Goal: Transaction & Acquisition: Subscribe to service/newsletter

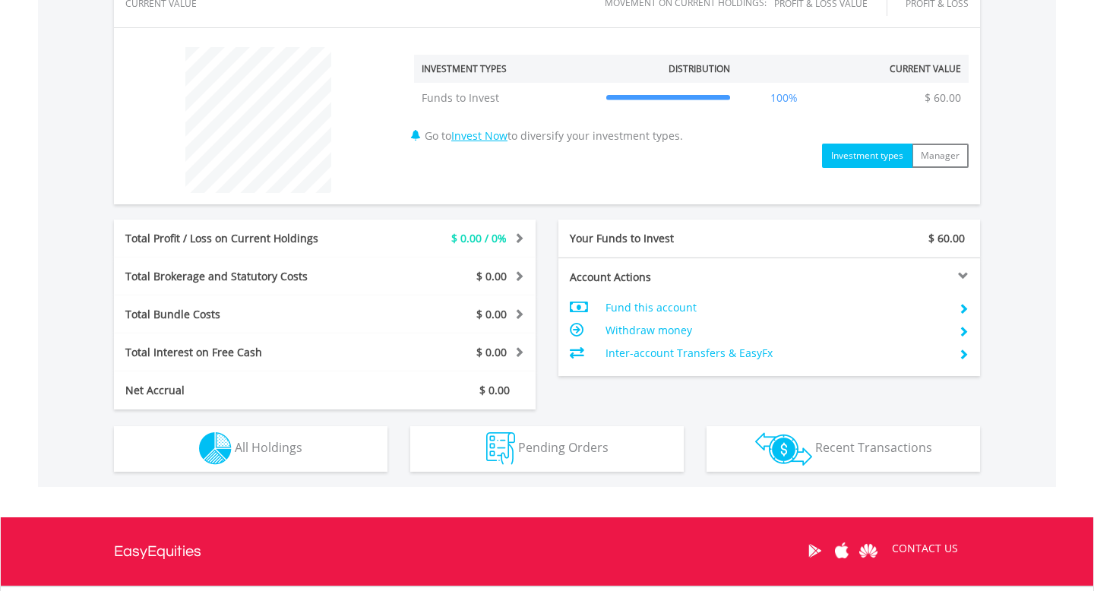
scroll to position [540, 0]
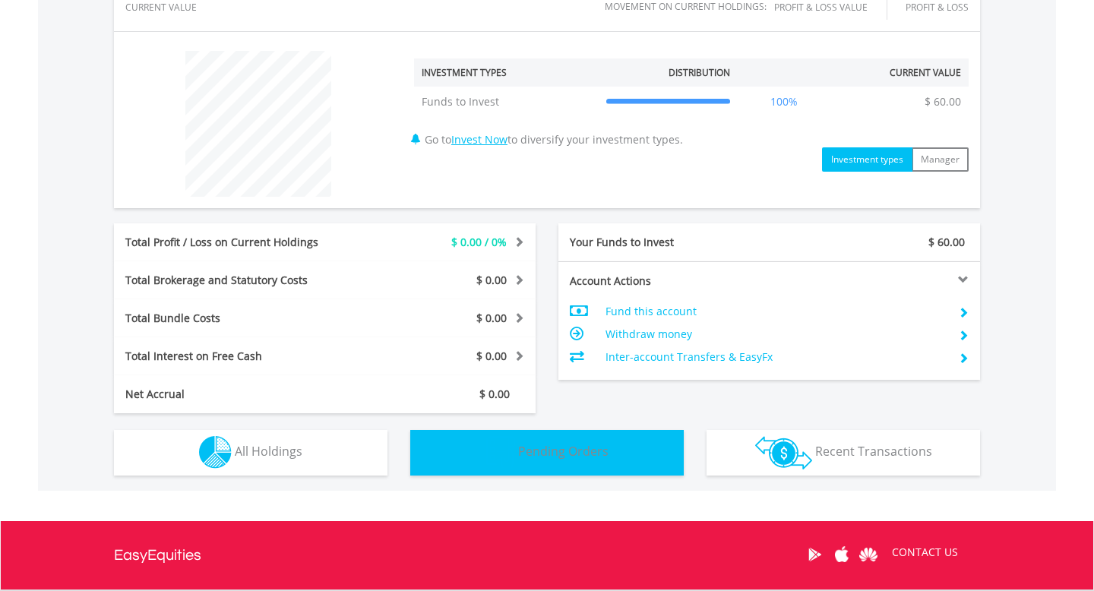
click at [513, 448] on img "button" at bounding box center [500, 452] width 29 height 33
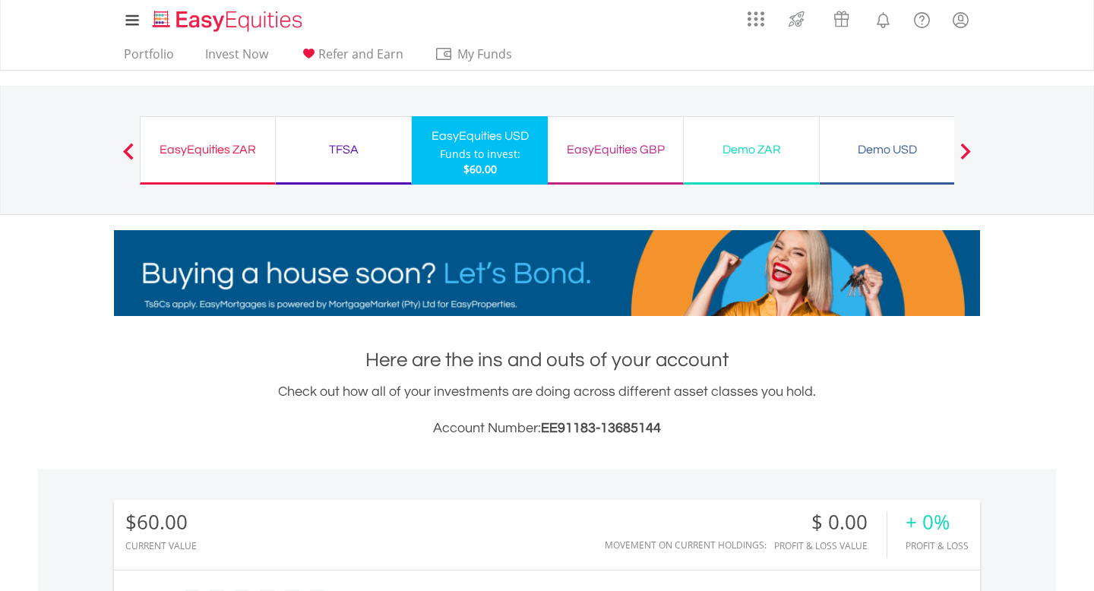
scroll to position [3, 0]
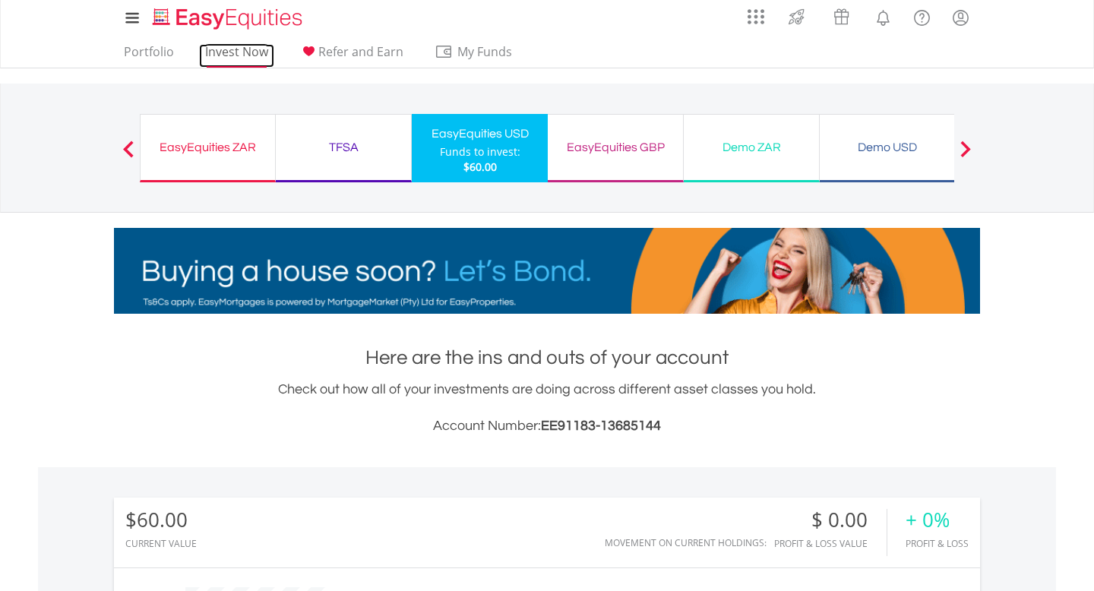
click at [239, 52] on link "Invest Now" at bounding box center [236, 56] width 75 height 24
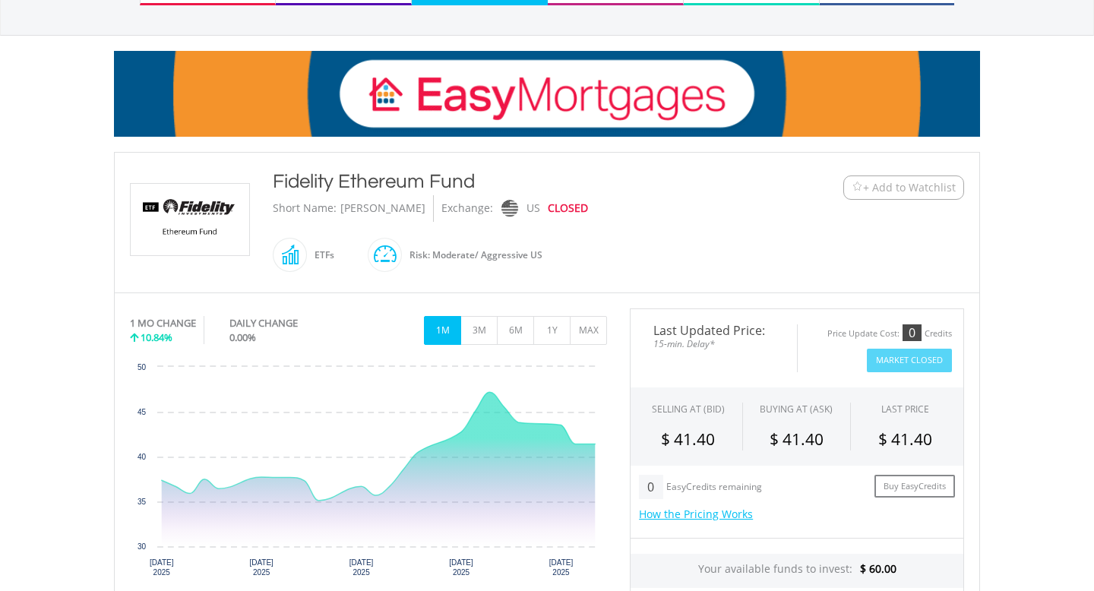
scroll to position [197, 0]
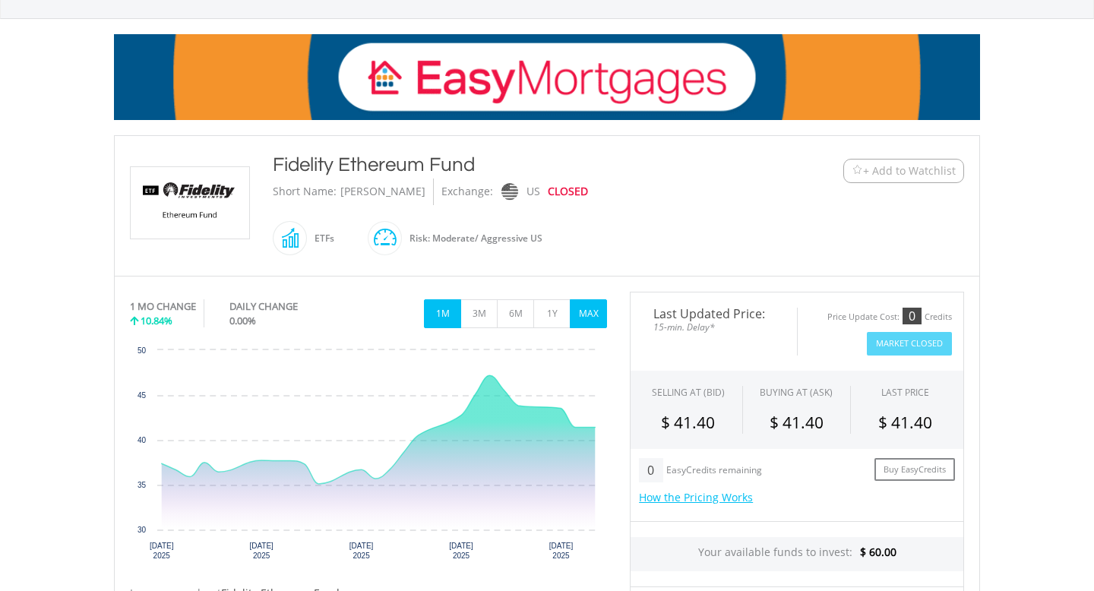
click at [583, 300] on button "MAX" at bounding box center [588, 313] width 37 height 29
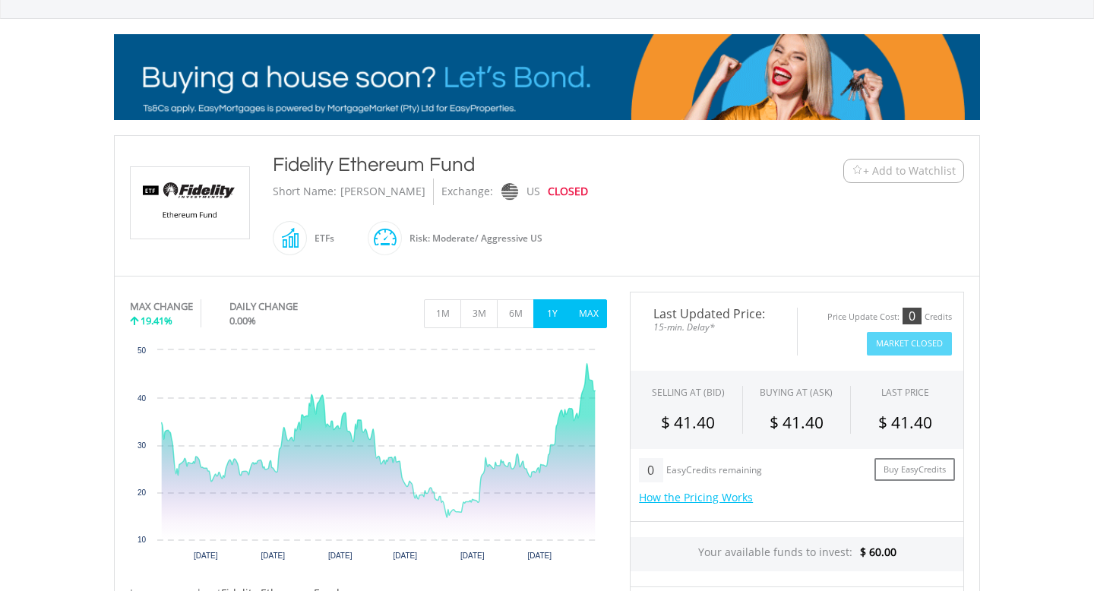
click at [551, 313] on button "1Y" at bounding box center [551, 313] width 37 height 29
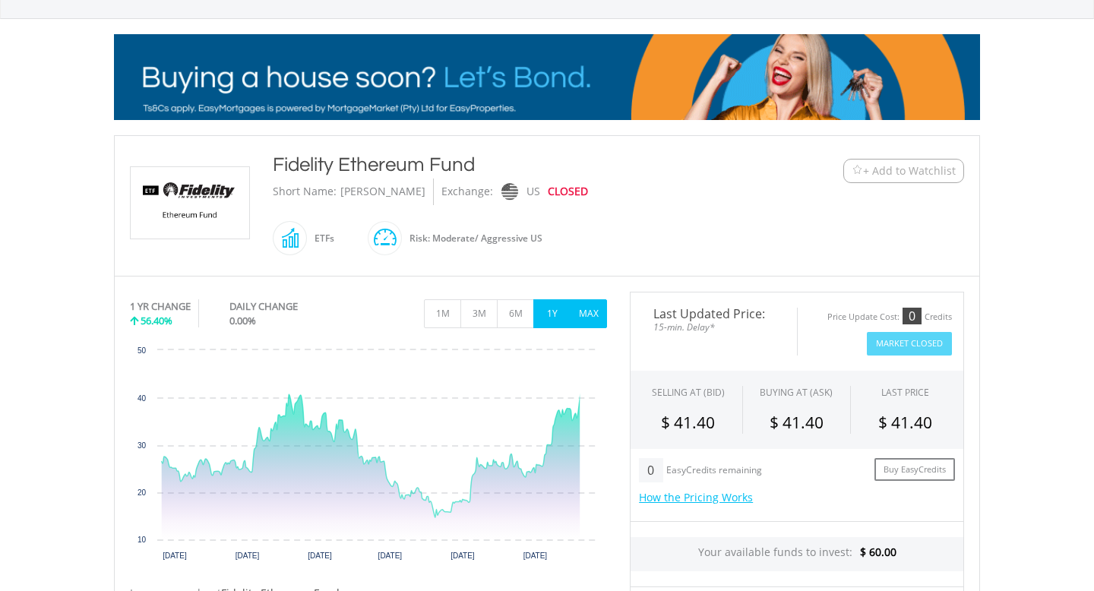
click at [588, 313] on button "MAX" at bounding box center [588, 313] width 37 height 29
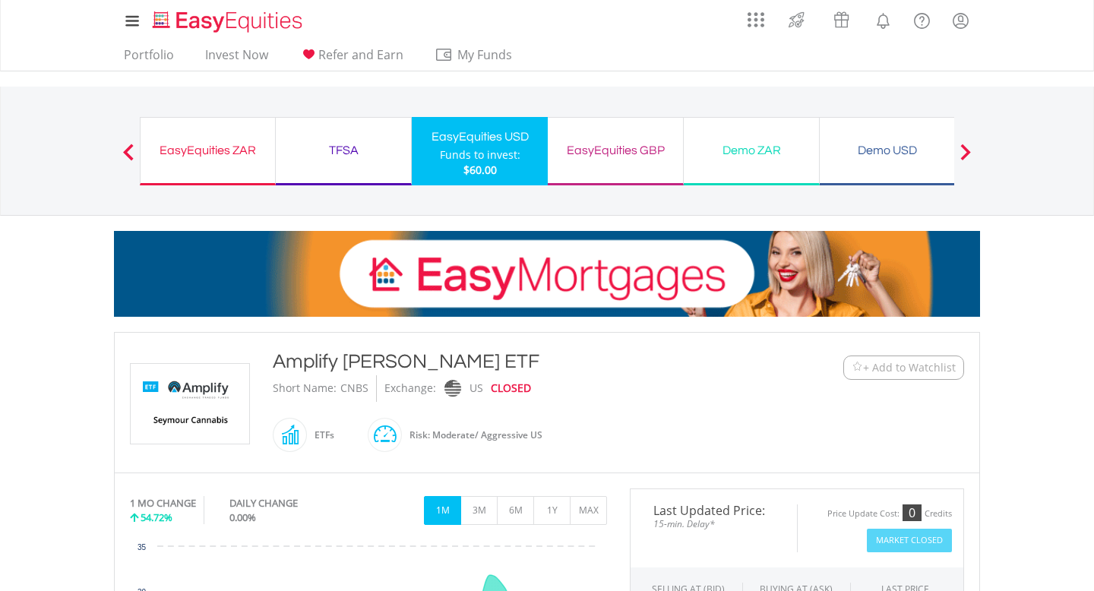
scroll to position [222, 0]
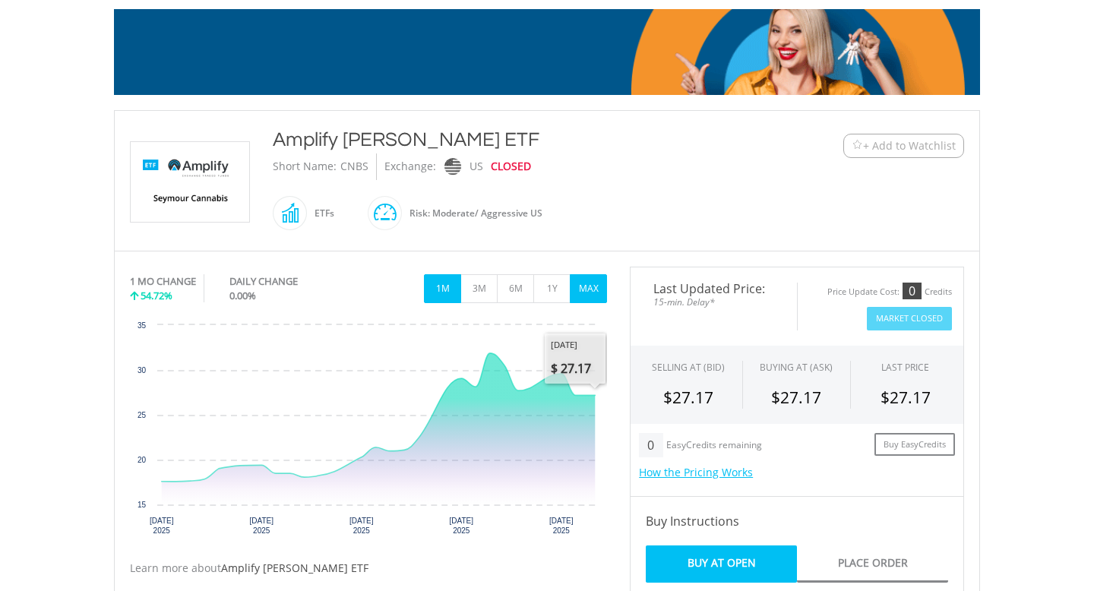
click at [593, 286] on button "MAX" at bounding box center [588, 288] width 37 height 29
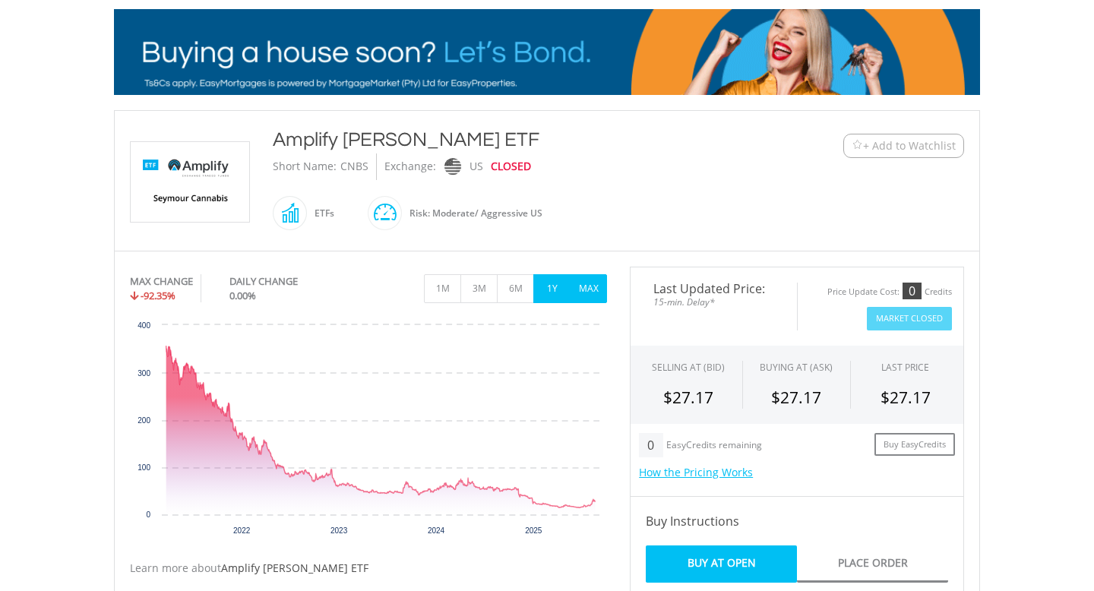
click at [558, 293] on button "1Y" at bounding box center [551, 288] width 37 height 29
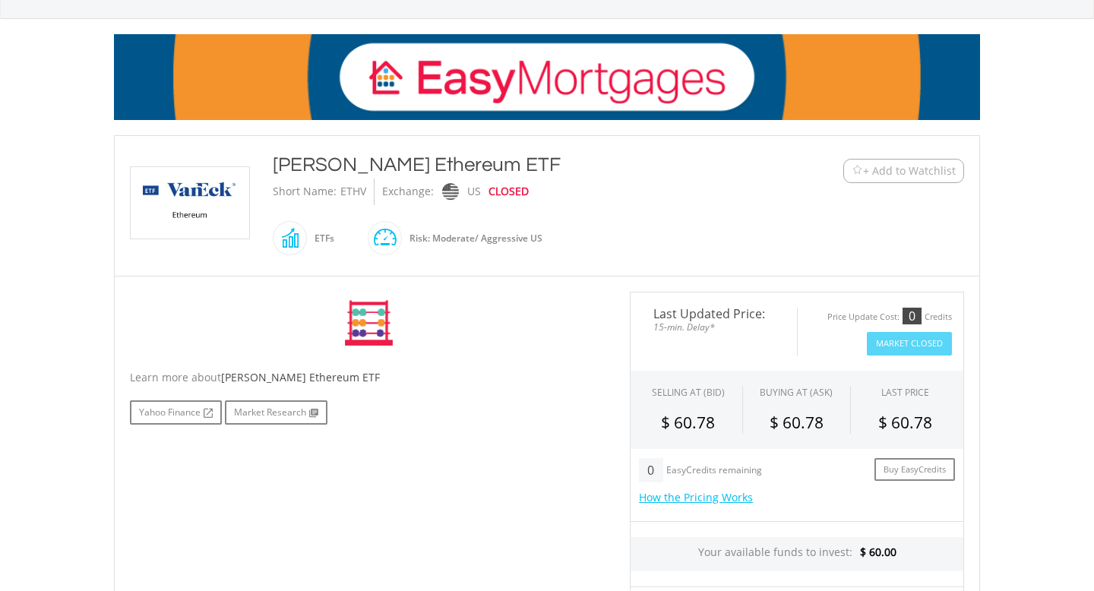
scroll to position [307, 0]
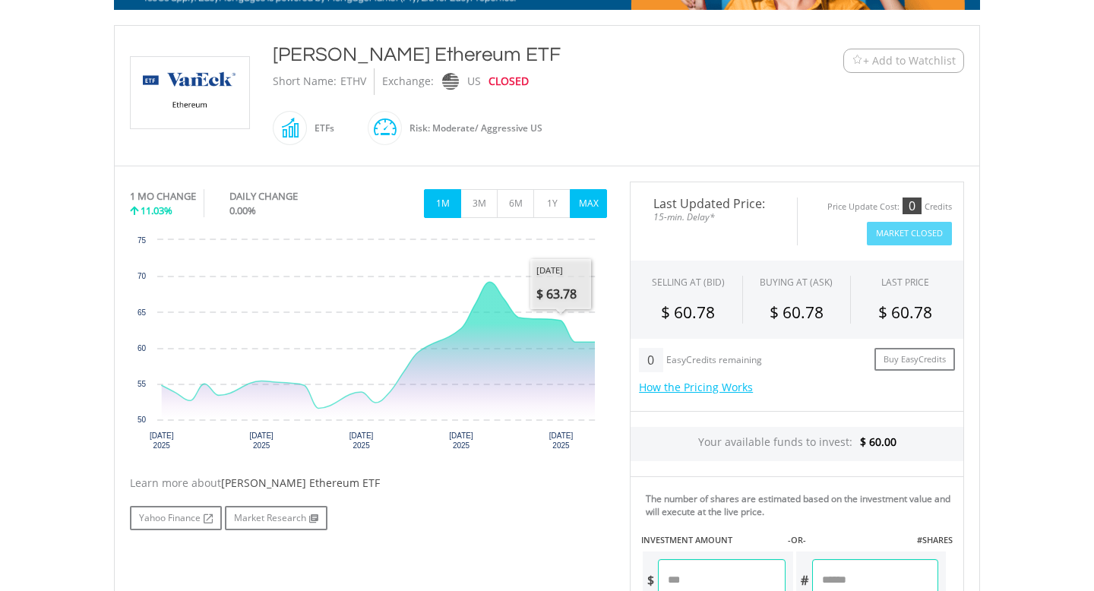
click at [600, 198] on button "MAX" at bounding box center [588, 203] width 37 height 29
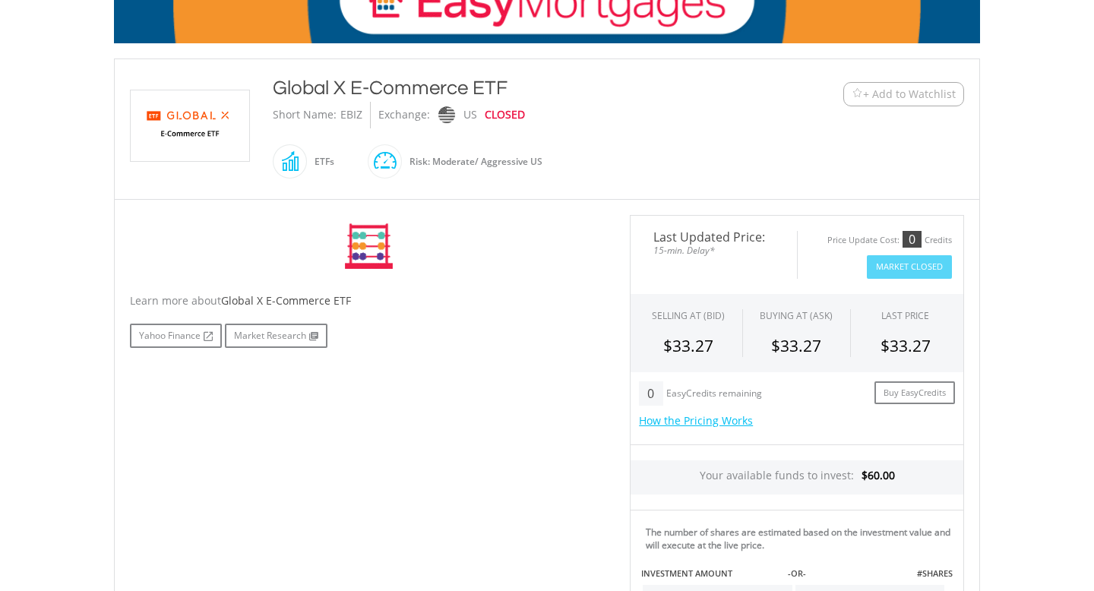
scroll to position [274, 0]
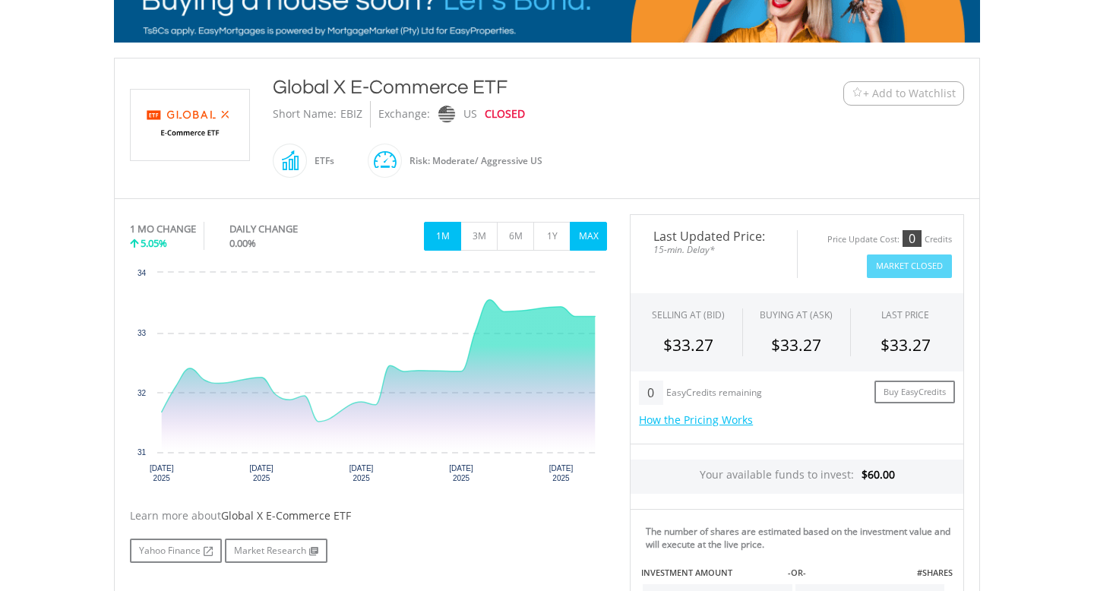
click at [588, 234] on button "MAX" at bounding box center [588, 236] width 37 height 29
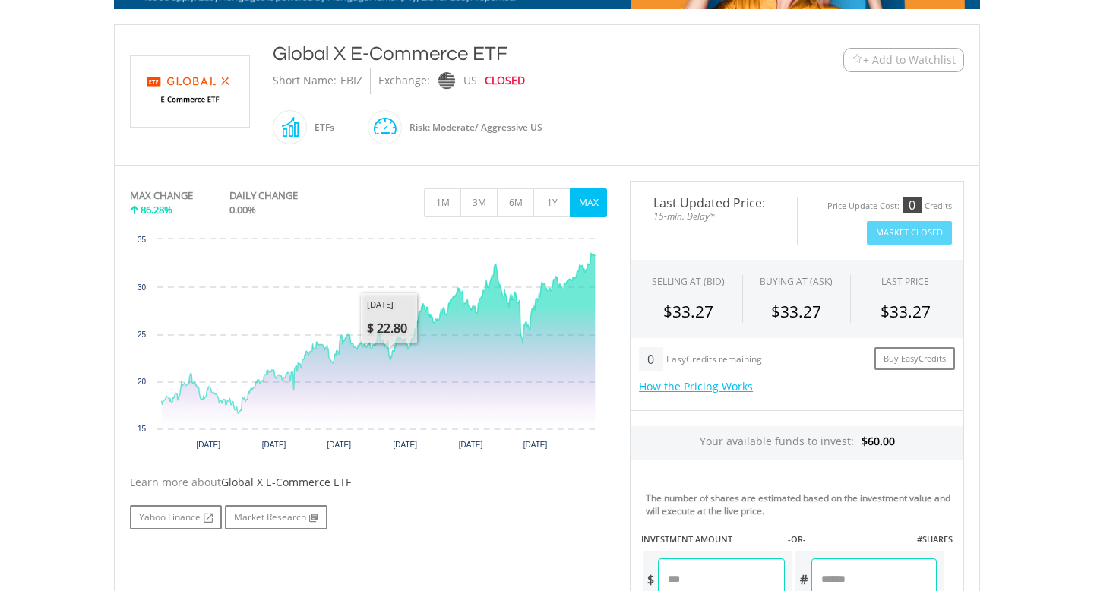
scroll to position [312, 0]
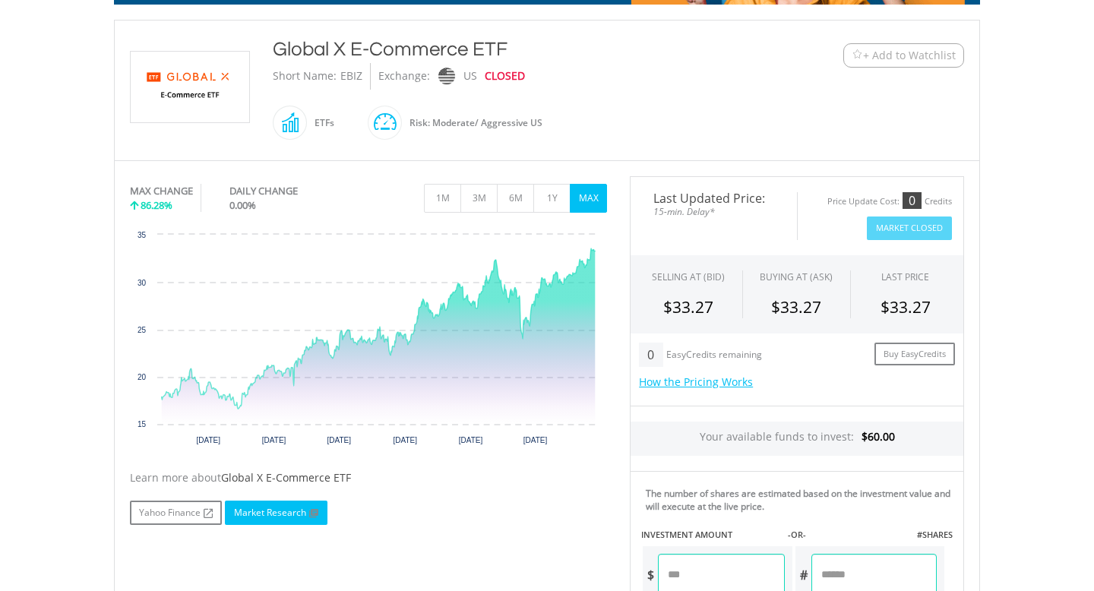
click at [271, 514] on link "Market Research" at bounding box center [276, 513] width 103 height 24
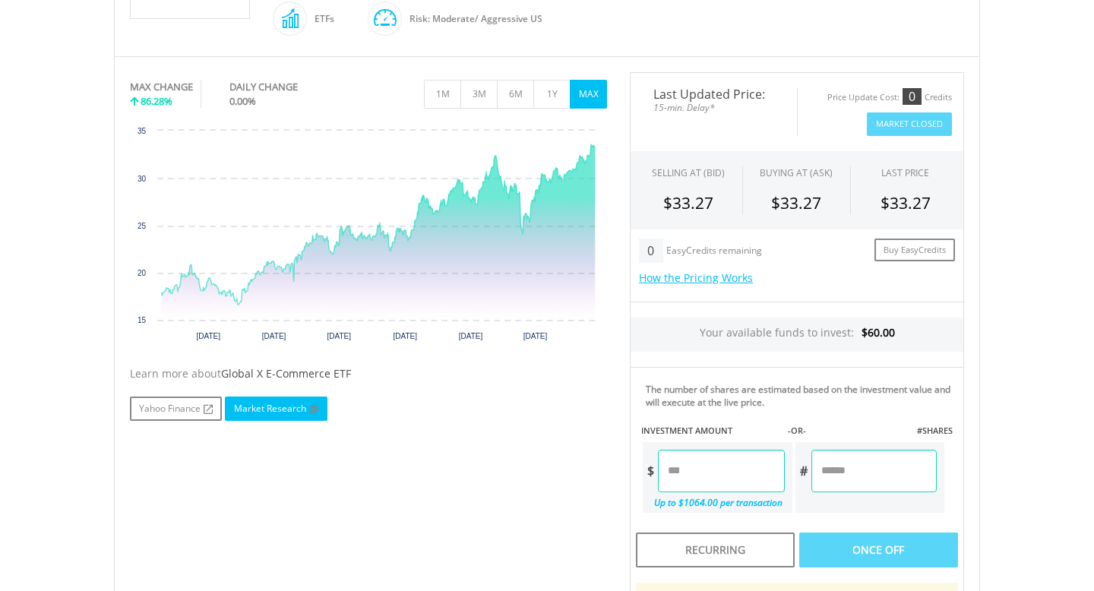
scroll to position [445, 0]
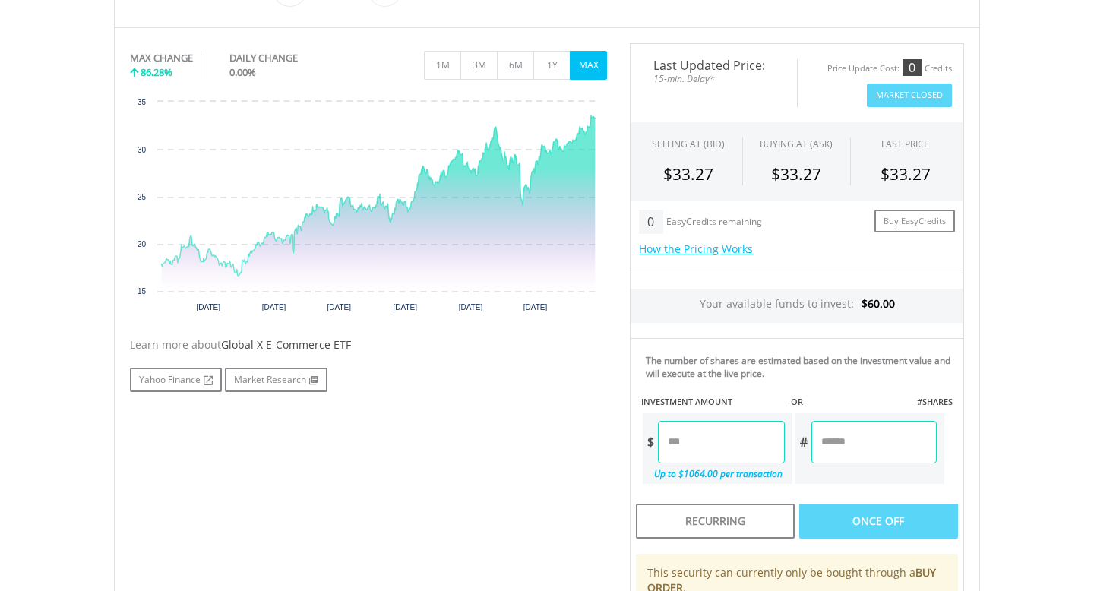
click at [733, 446] on input "number" at bounding box center [721, 442] width 126 height 43
type input "*****"
type input "******"
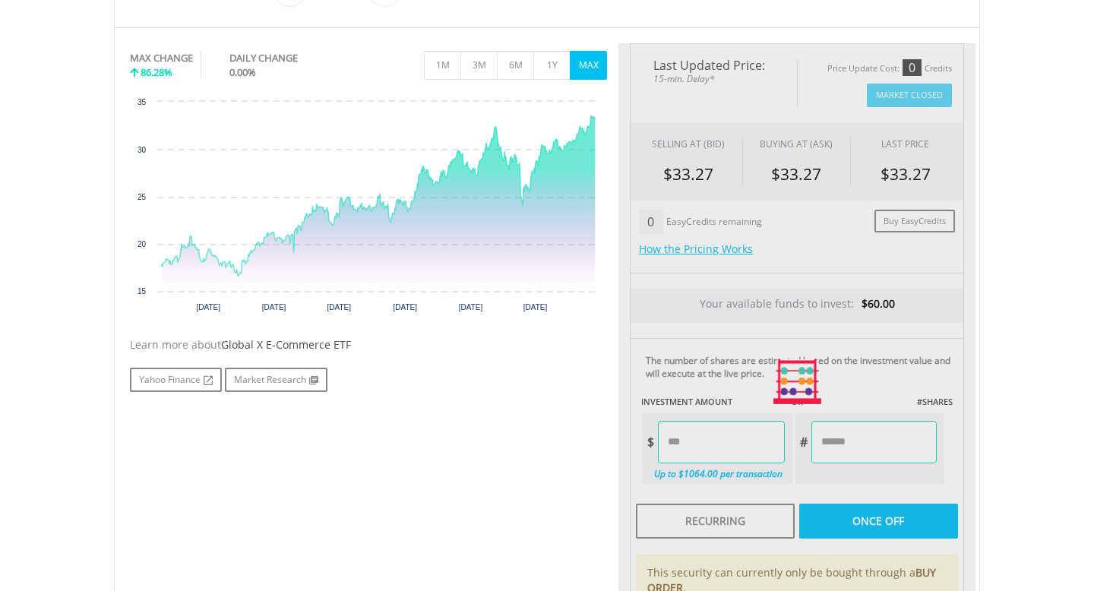
click at [842, 448] on div "Last Updated Price: 15-min. Delay* Price Update Cost: 0 Credits Market Closed S…" at bounding box center [797, 381] width 357 height 676
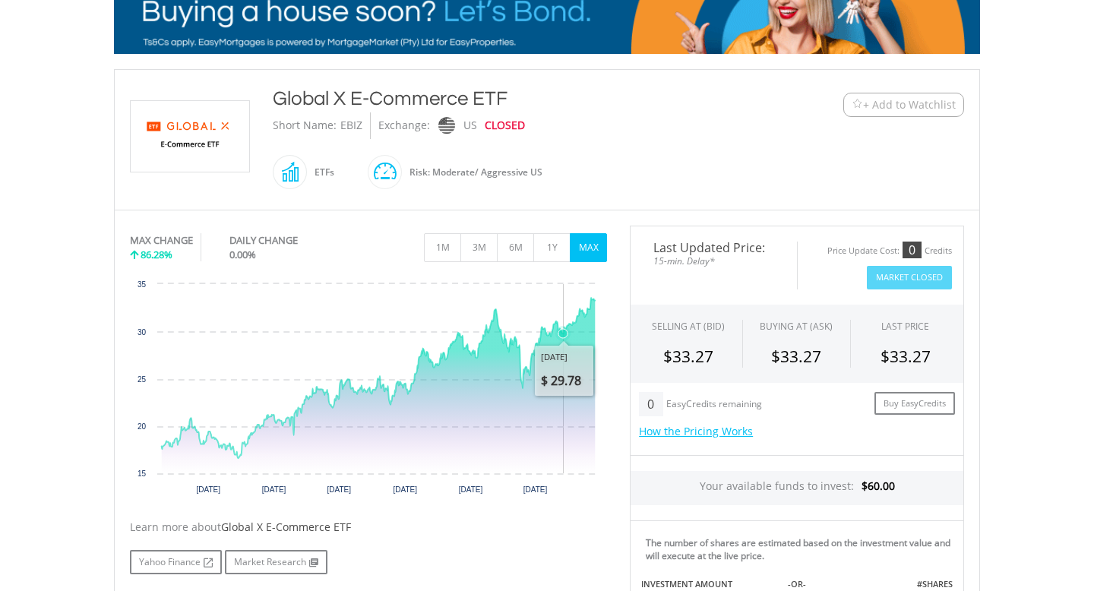
scroll to position [264, 0]
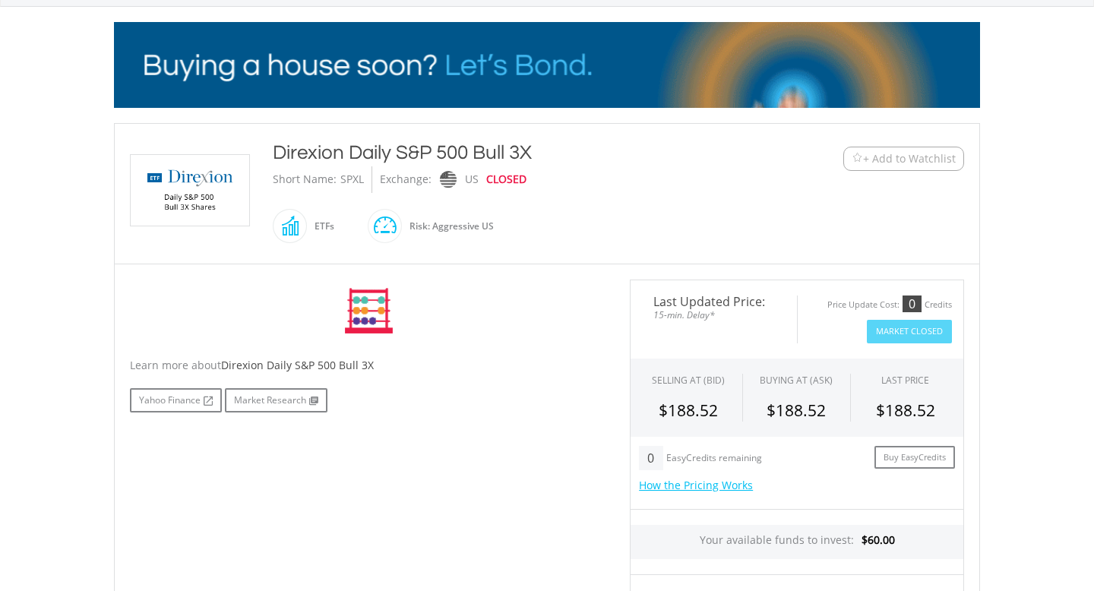
scroll to position [207, 0]
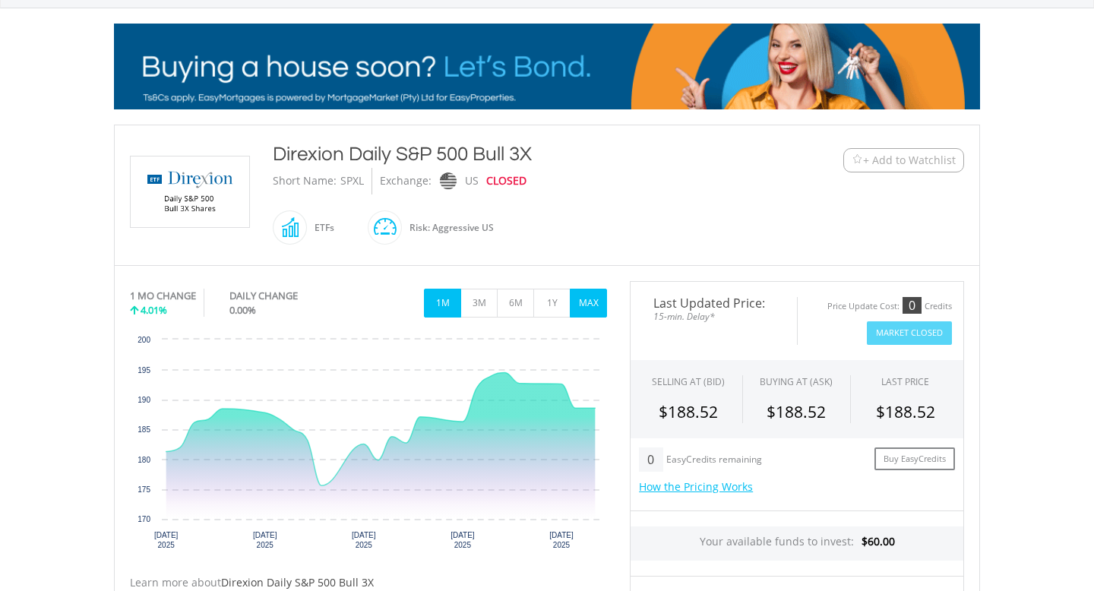
click at [582, 307] on button "MAX" at bounding box center [588, 303] width 37 height 29
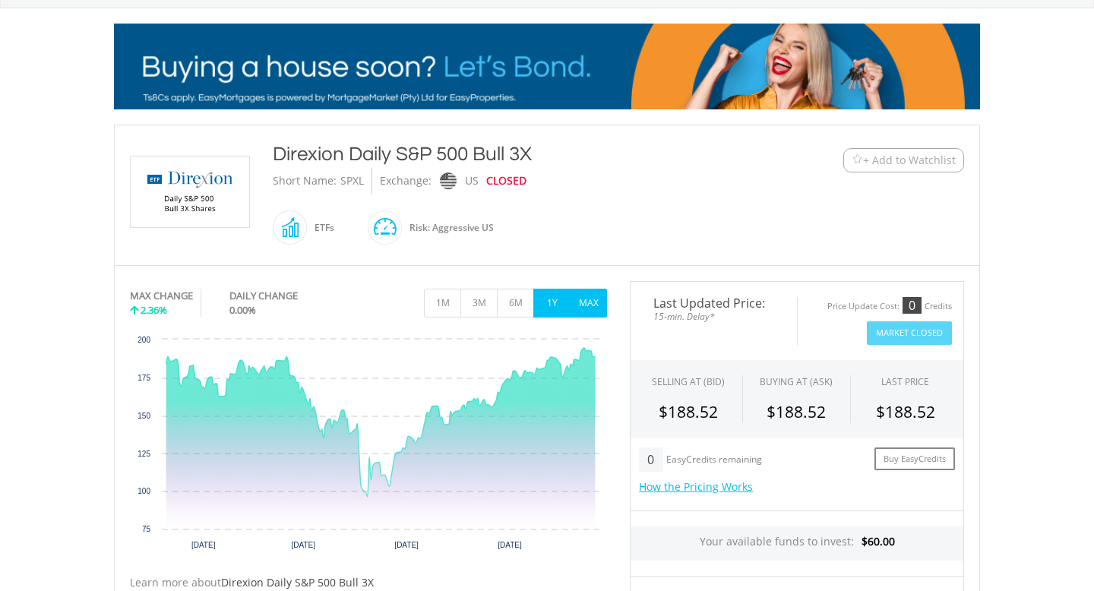
click at [545, 295] on button "1Y" at bounding box center [551, 303] width 37 height 29
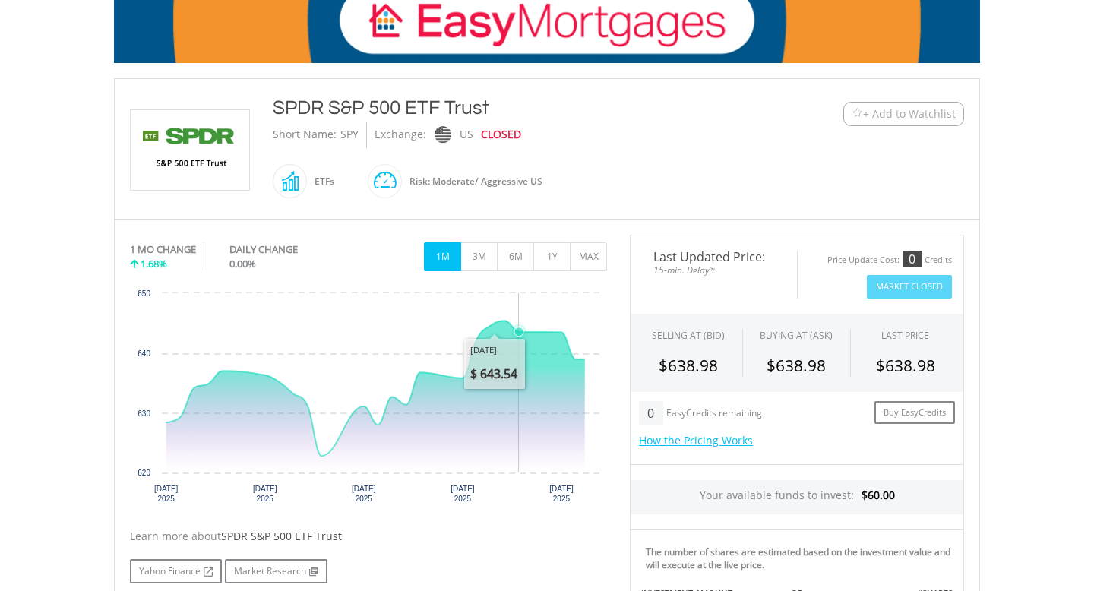
scroll to position [257, 0]
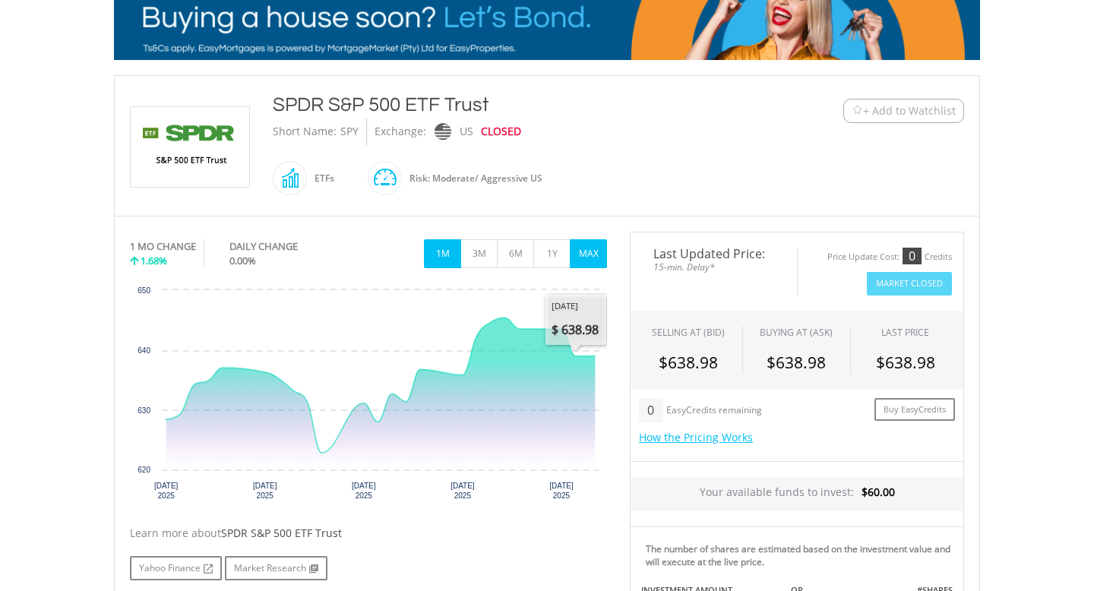
click at [584, 258] on button "MAX" at bounding box center [588, 253] width 37 height 29
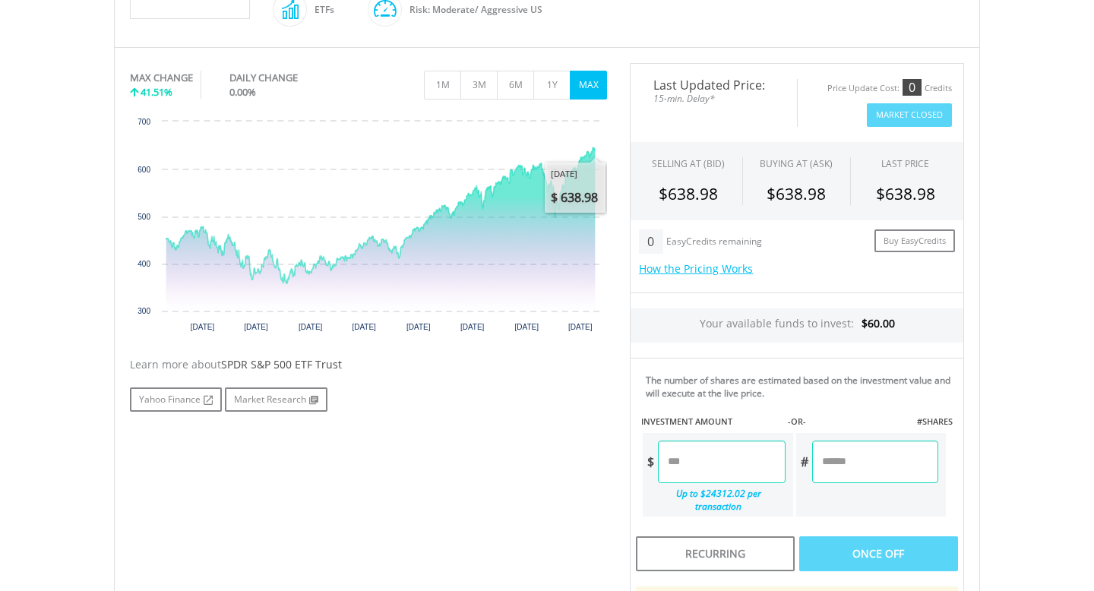
scroll to position [470, 0]
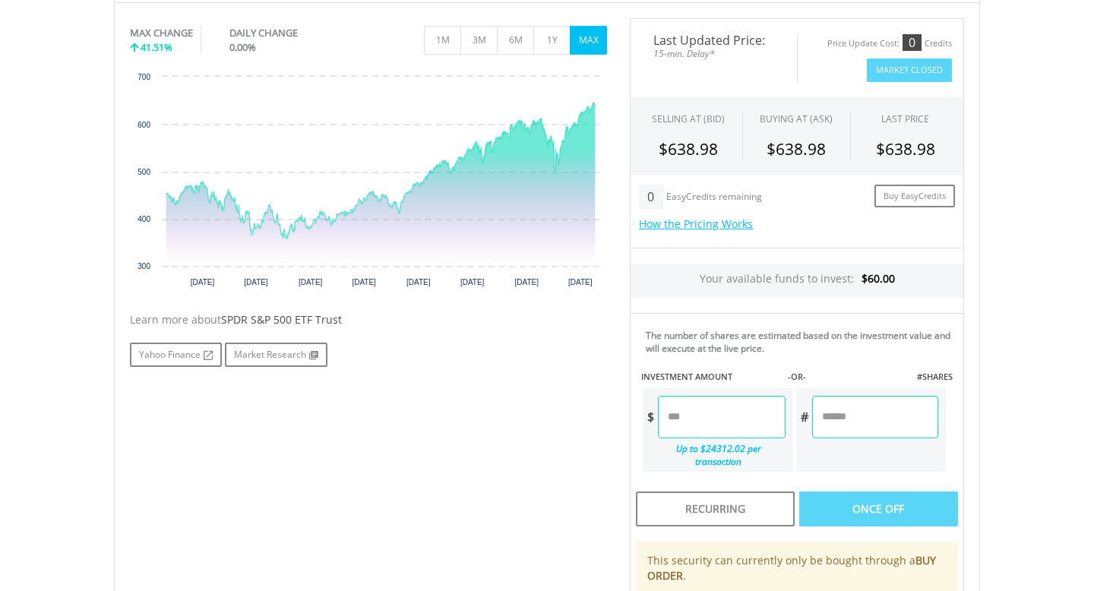
click at [712, 413] on input "number" at bounding box center [721, 417] width 127 height 43
click at [853, 418] on div "Last Updated Price: 15-min. Delay* Price Update Cost: 0 Credits Market Closed S…" at bounding box center [797, 363] width 357 height 690
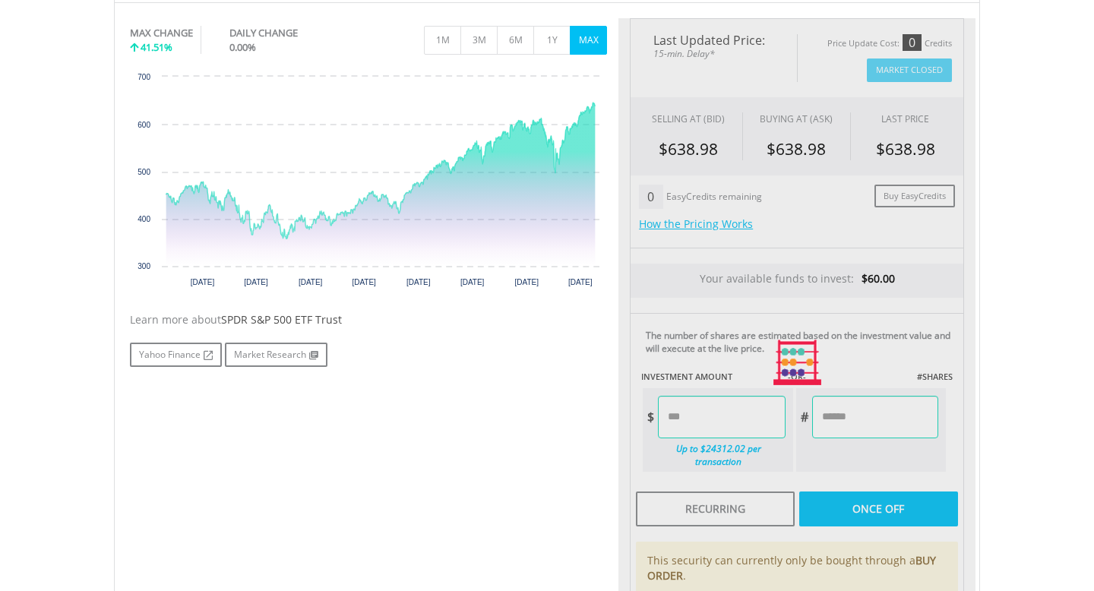
type input "*****"
type input "******"
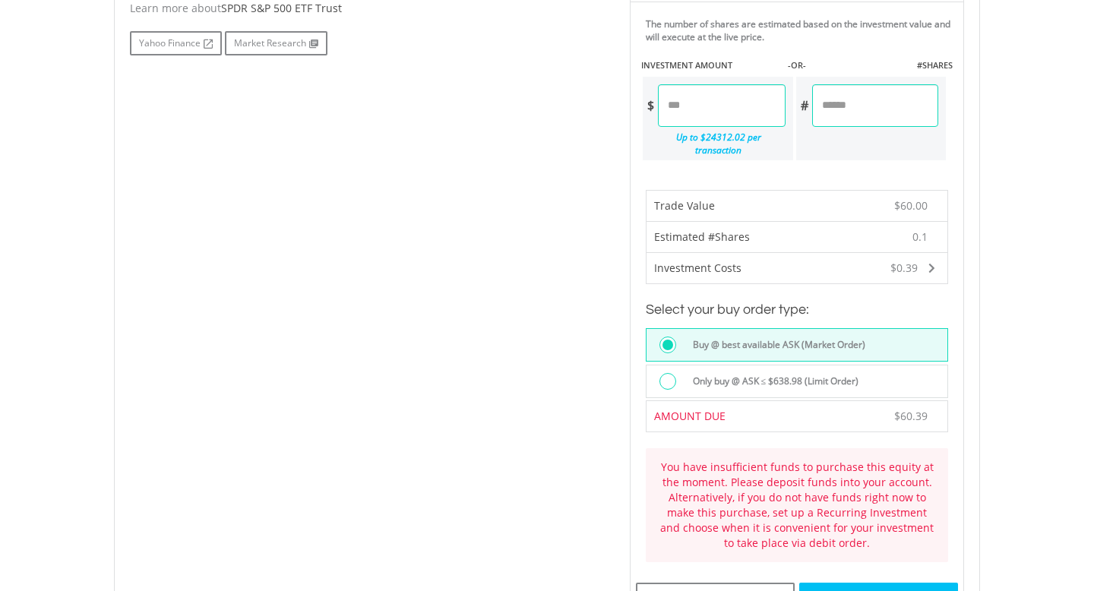
scroll to position [777, 0]
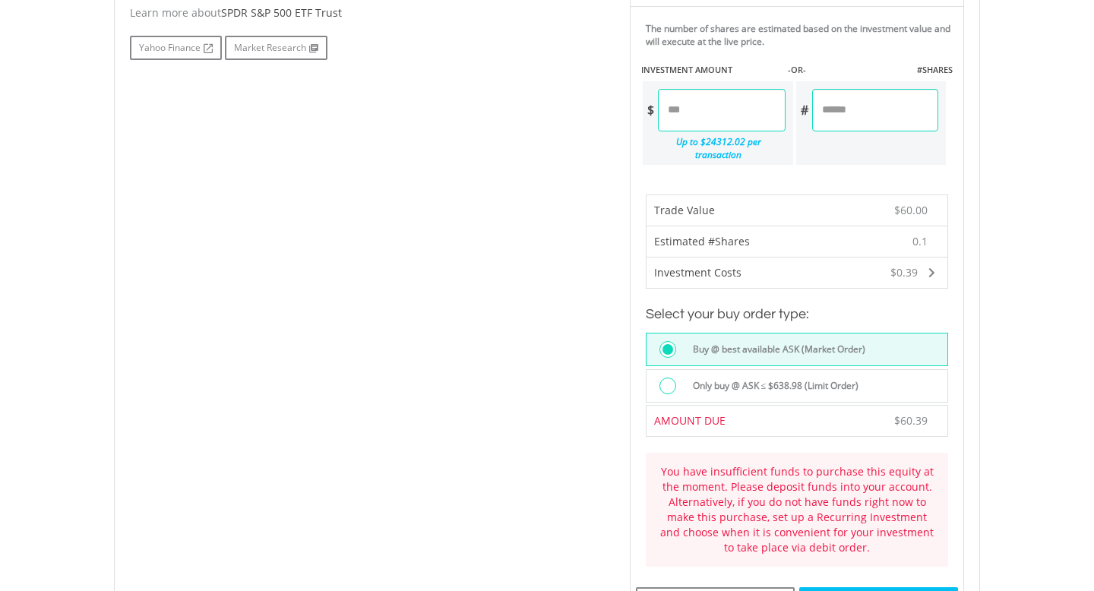
click at [673, 120] on input "*****" at bounding box center [721, 110] width 127 height 43
click at [673, 112] on input "*****" at bounding box center [721, 110] width 127 height 43
click at [692, 163] on div "Last Updated Price: 15-min. Delay* Price Update Cost: 0 Credits Market Closed S…" at bounding box center [797, 257] width 357 height 1093
type input "*****"
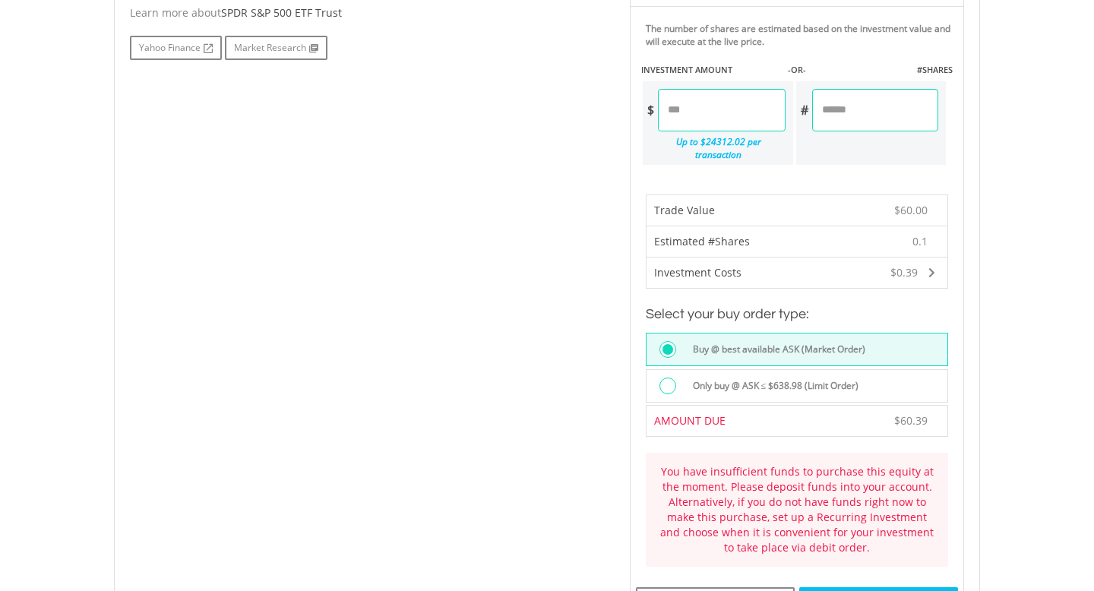
type input "******"
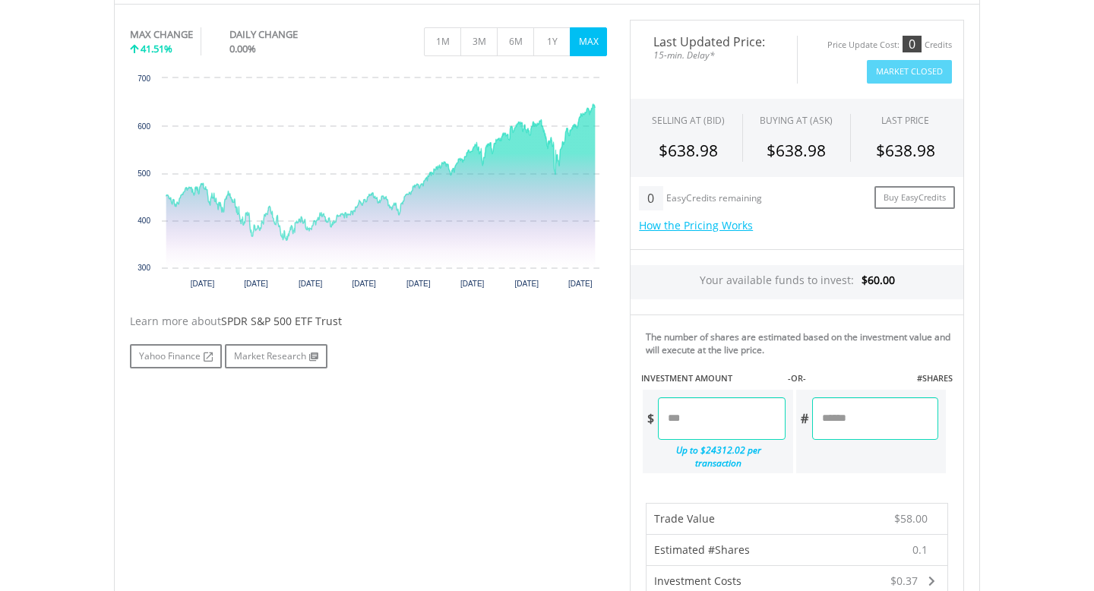
scroll to position [206, 0]
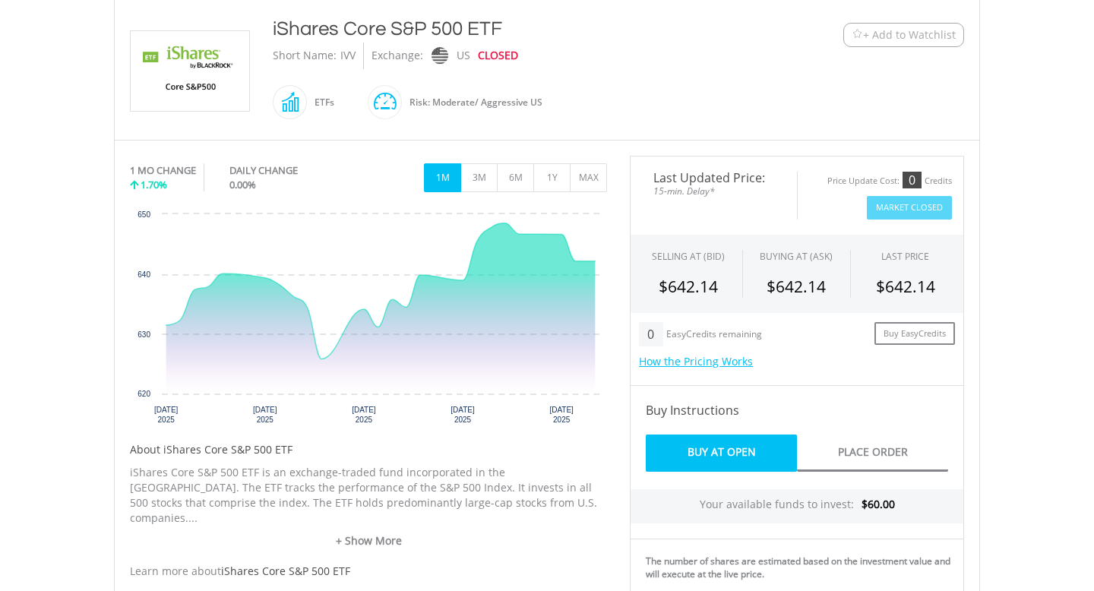
scroll to position [337, 0]
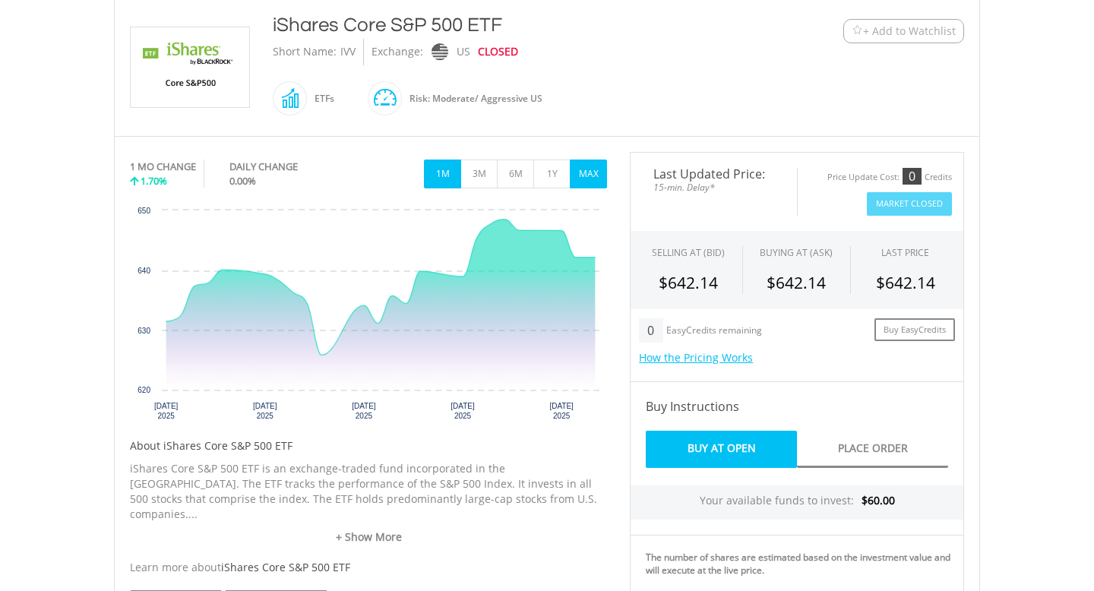
click at [596, 168] on button "MAX" at bounding box center [588, 174] width 37 height 29
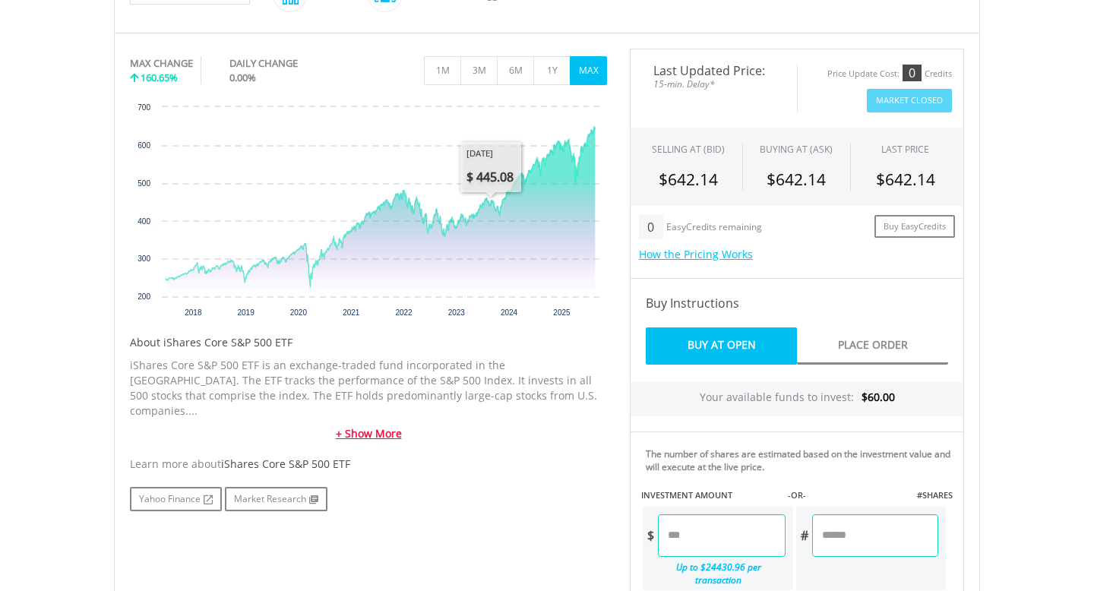
scroll to position [441, 0]
click at [368, 426] on link "+ Show More" at bounding box center [368, 433] width 477 height 15
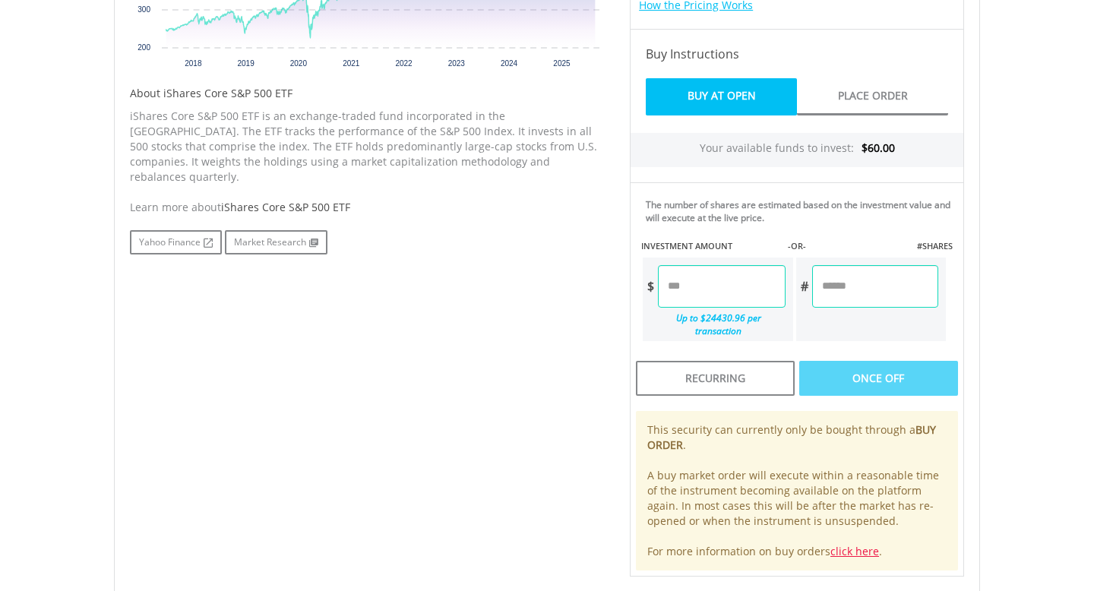
scroll to position [691, 0]
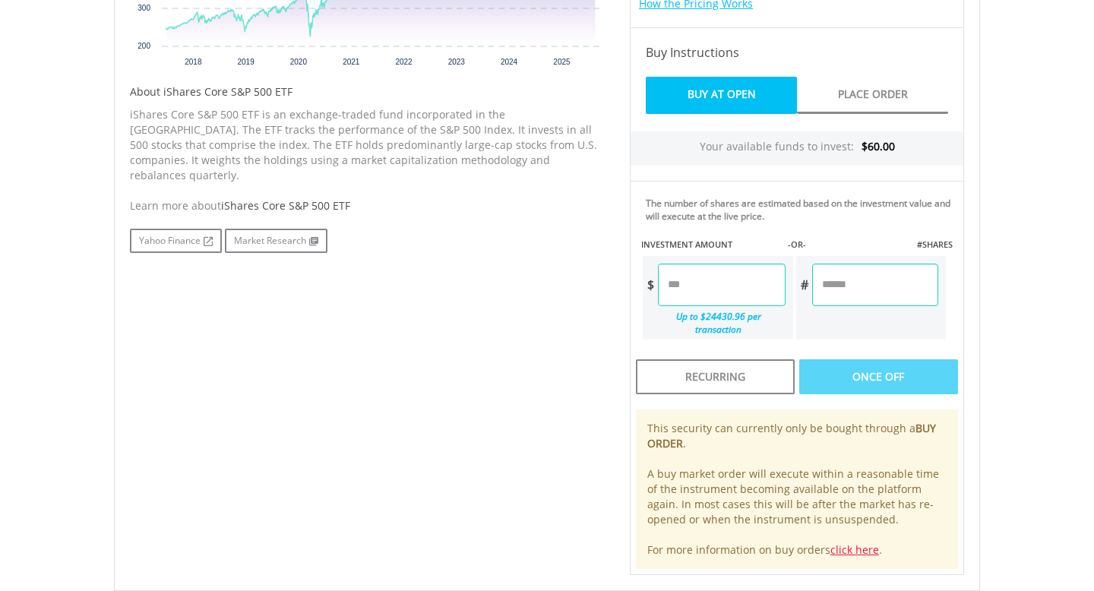
click at [691, 296] on input "number" at bounding box center [721, 285] width 127 height 43
click at [833, 287] on div "Last Updated Price: 15-min. Delay* Price Update Cost: 0 Credits Market Closed S…" at bounding box center [797, 186] width 357 height 777
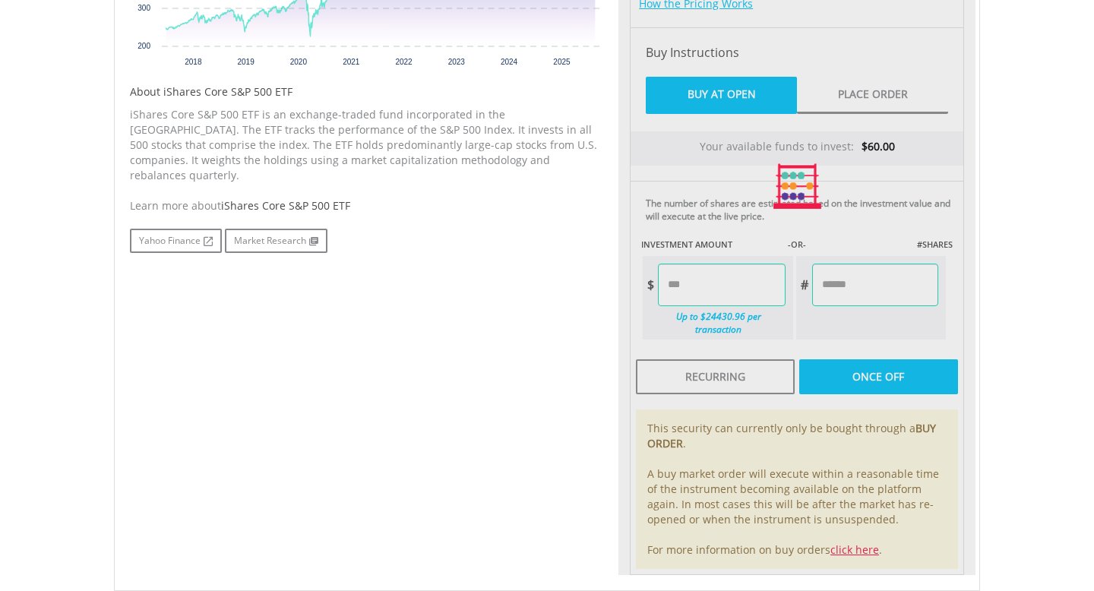
type input "*****"
type input "******"
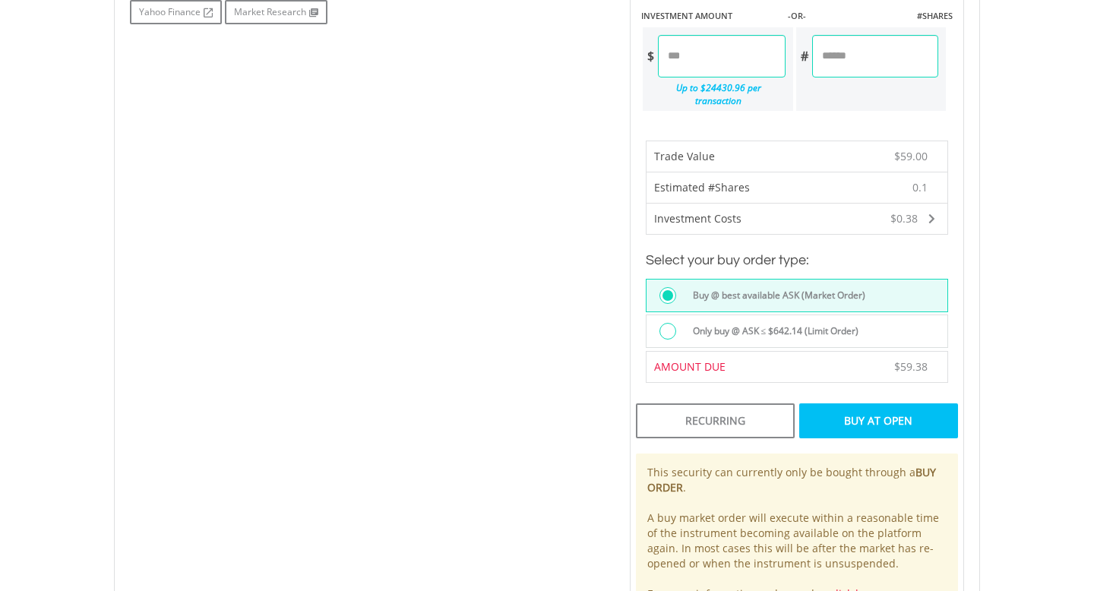
scroll to position [1055, 0]
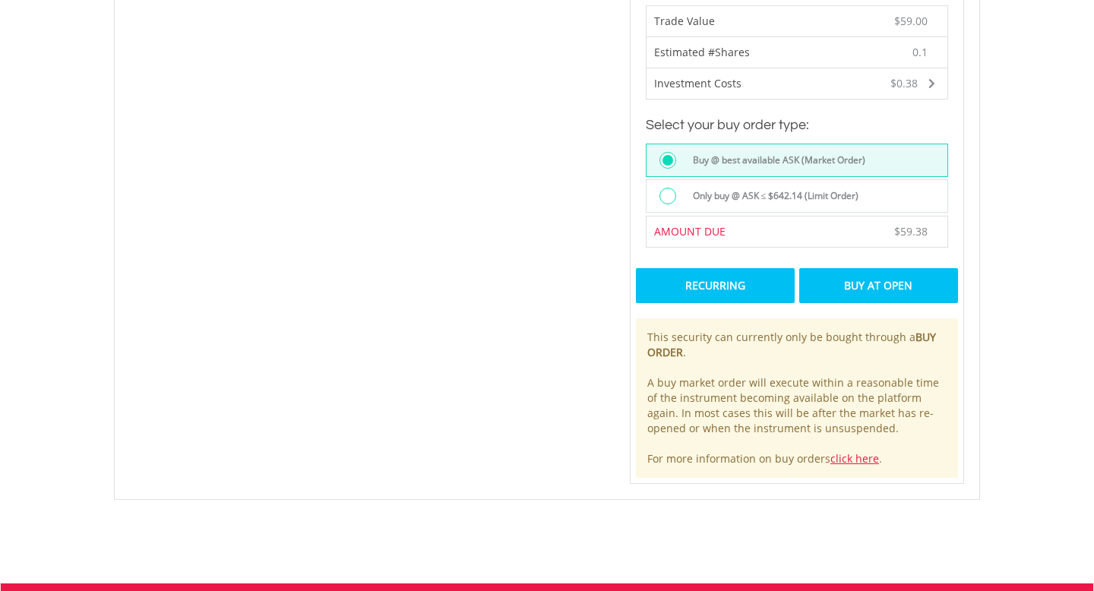
click at [742, 277] on div "Recurring" at bounding box center [715, 285] width 159 height 35
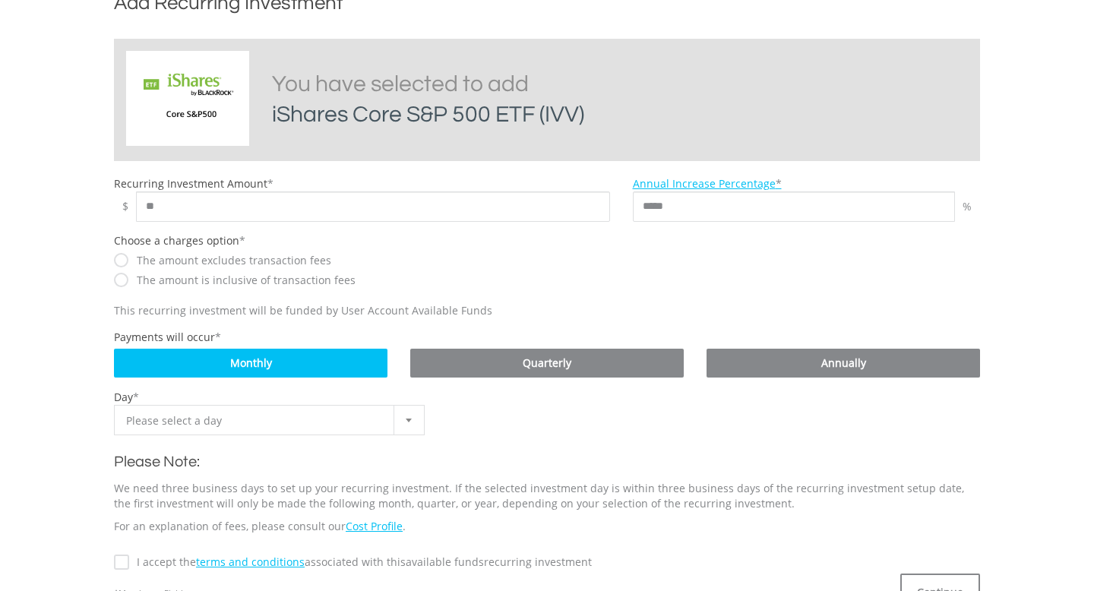
scroll to position [358, 0]
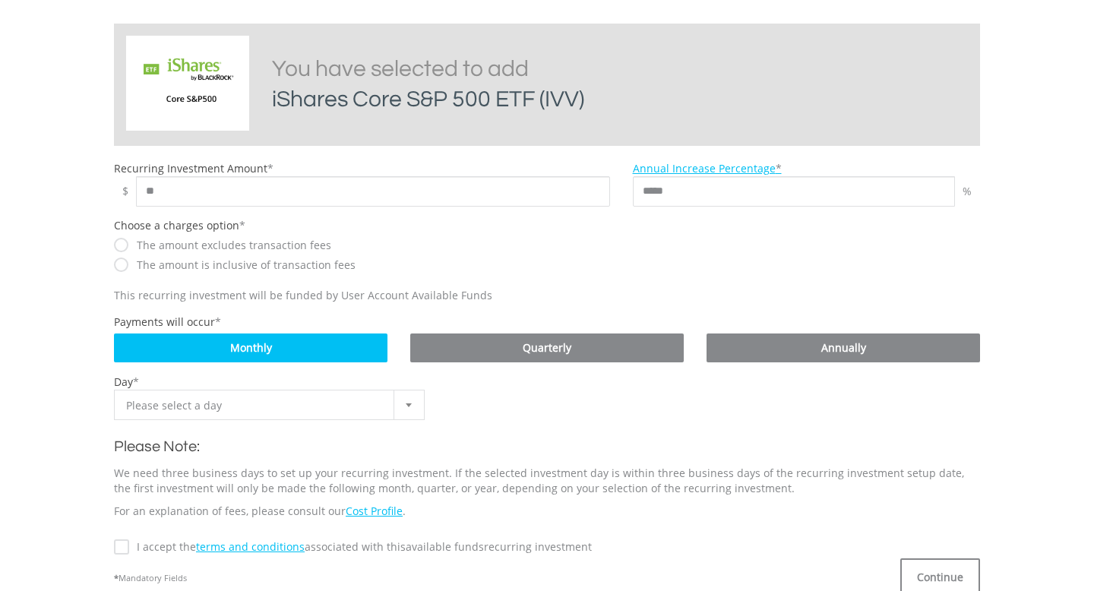
click at [203, 407] on span "Please select a day" at bounding box center [258, 406] width 264 height 30
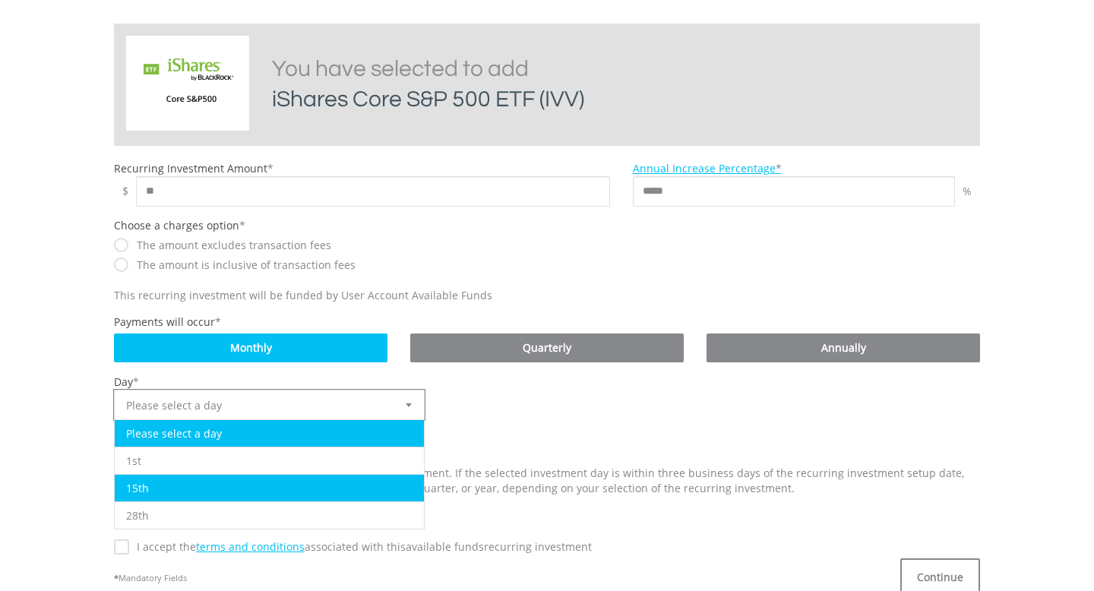
click at [145, 492] on li "15th" at bounding box center [269, 487] width 309 height 27
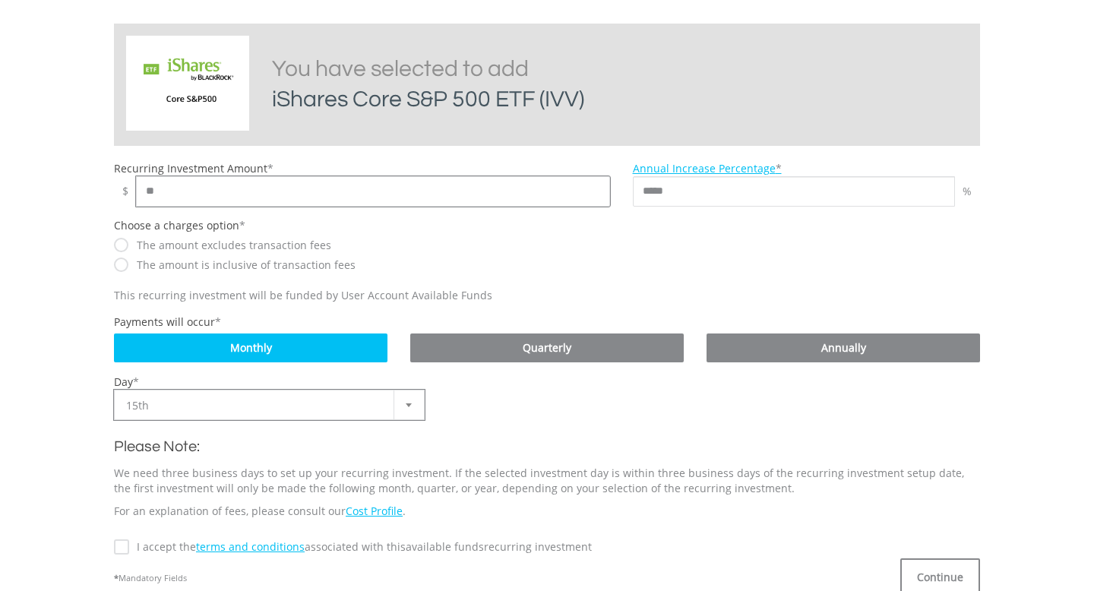
click at [147, 190] on input "**" at bounding box center [373, 191] width 474 height 30
type input "**"
click at [700, 192] on input "*****" at bounding box center [794, 191] width 323 height 30
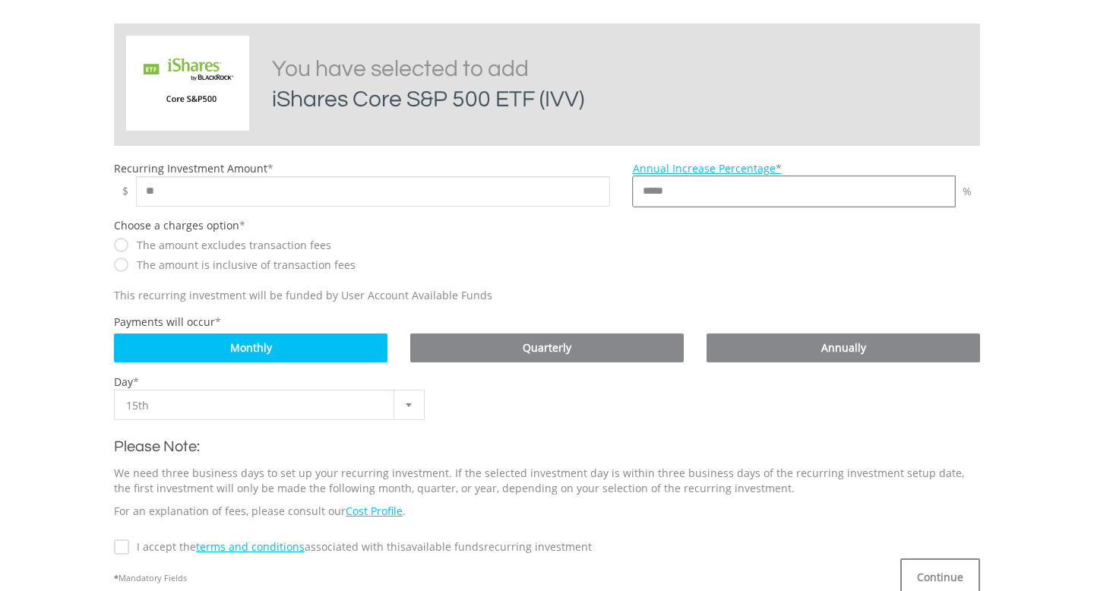
type input "*"
type input "**"
click at [471, 272] on div "The amount is inclusive of transaction fees" at bounding box center [362, 265] width 496 height 16
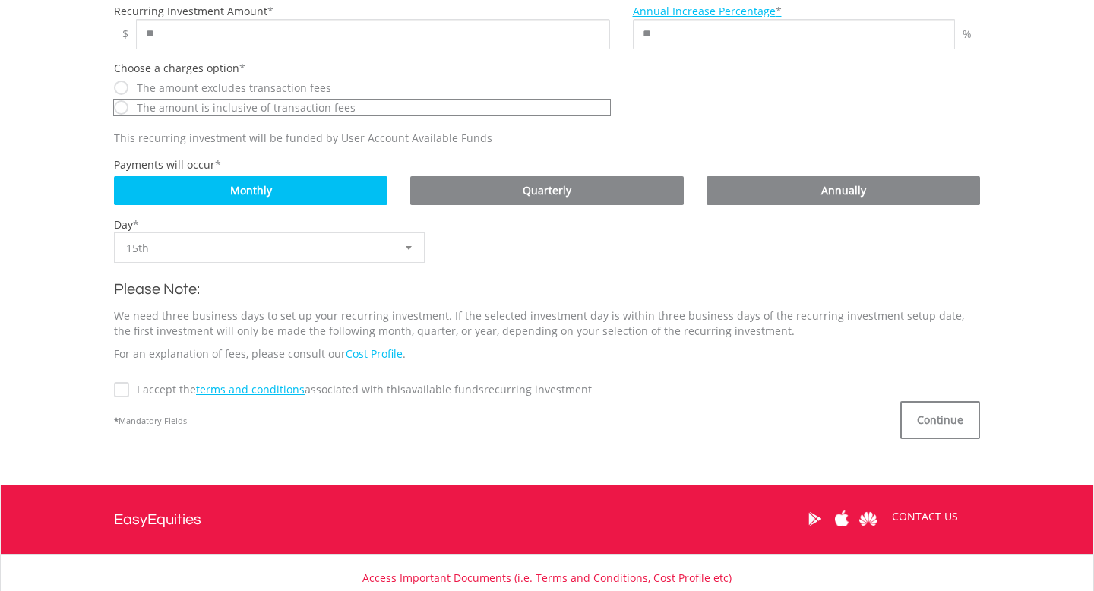
scroll to position [555, 0]
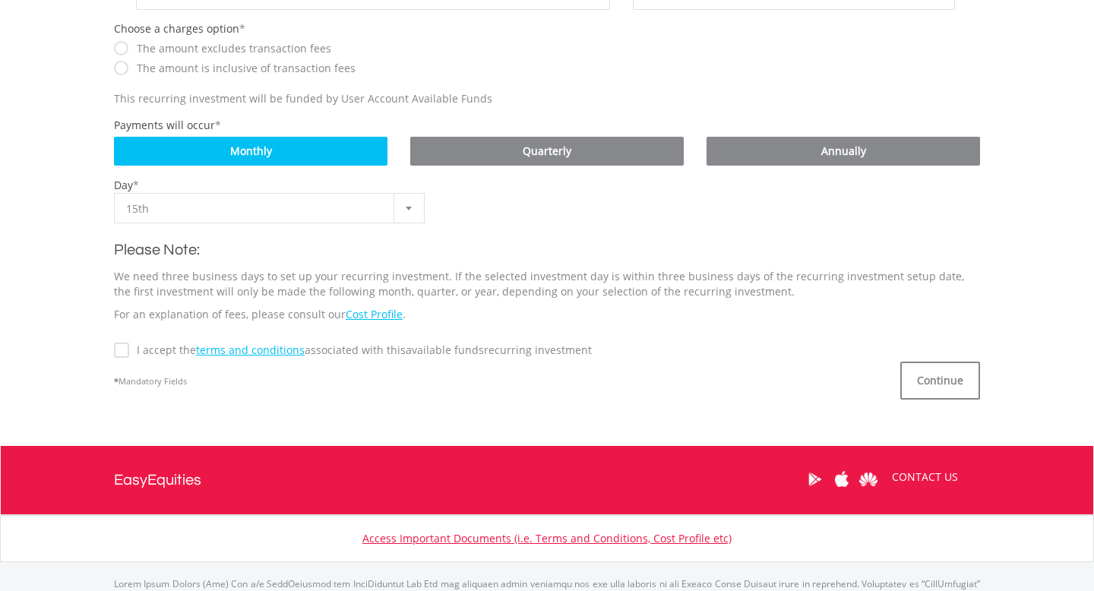
click at [129, 349] on label "I accept the terms and conditions associated with this Available Funds recurrin…" at bounding box center [360, 350] width 463 height 15
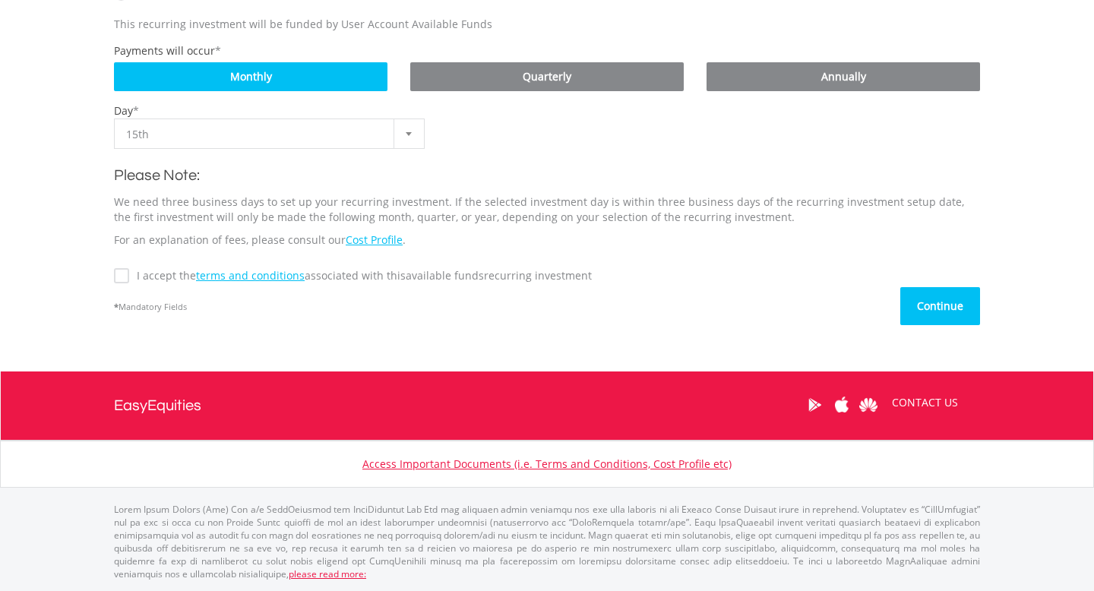
click at [932, 309] on button "Continue" at bounding box center [941, 306] width 80 height 38
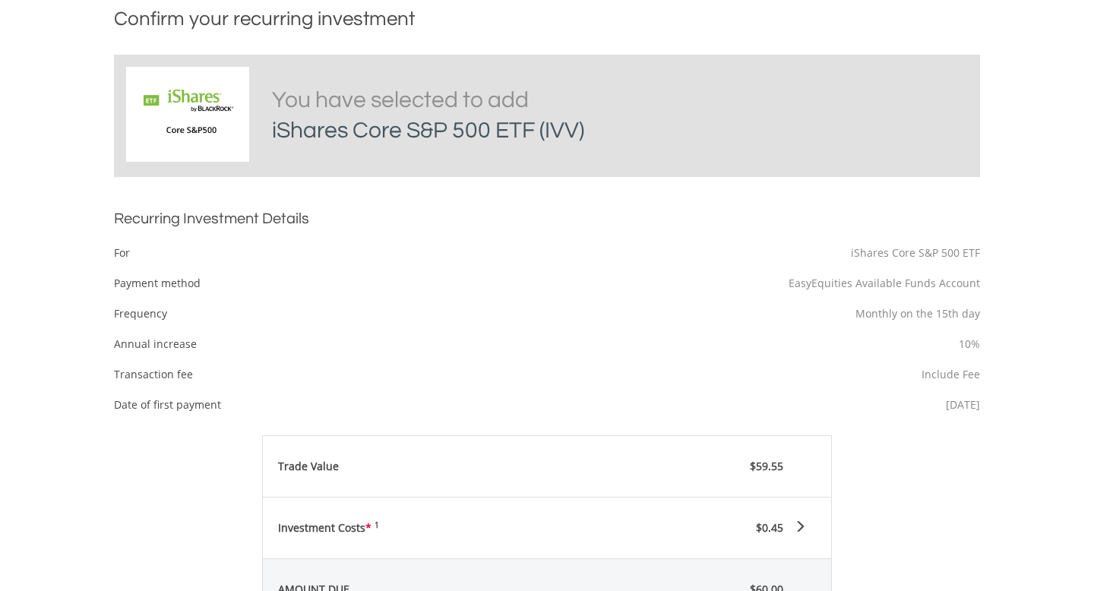
scroll to position [479, 0]
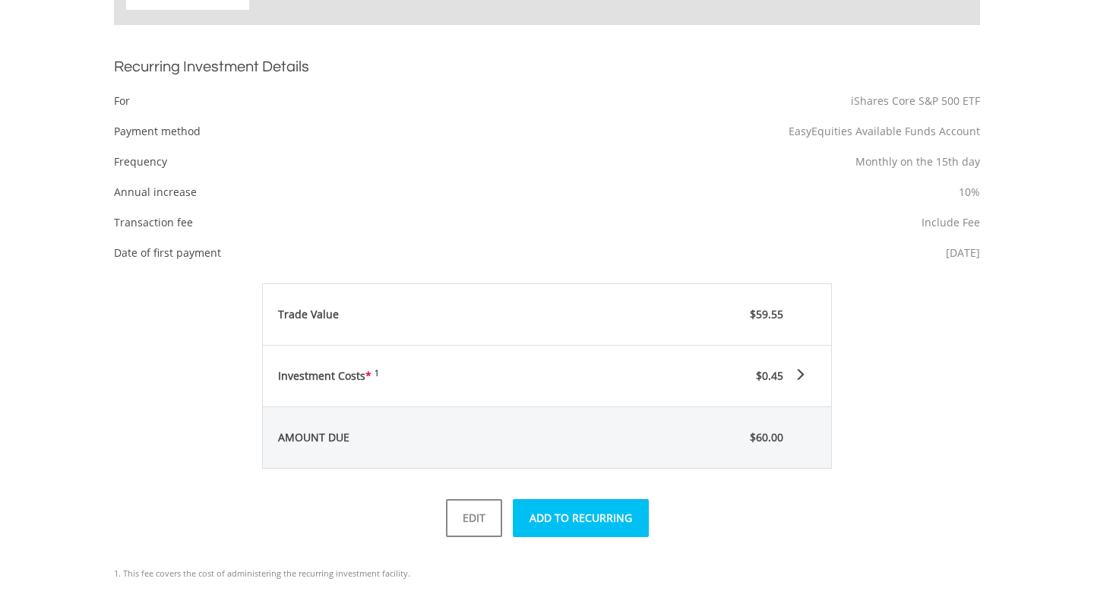
click at [575, 517] on button "ADD TO RECURRING" at bounding box center [581, 518] width 136 height 38
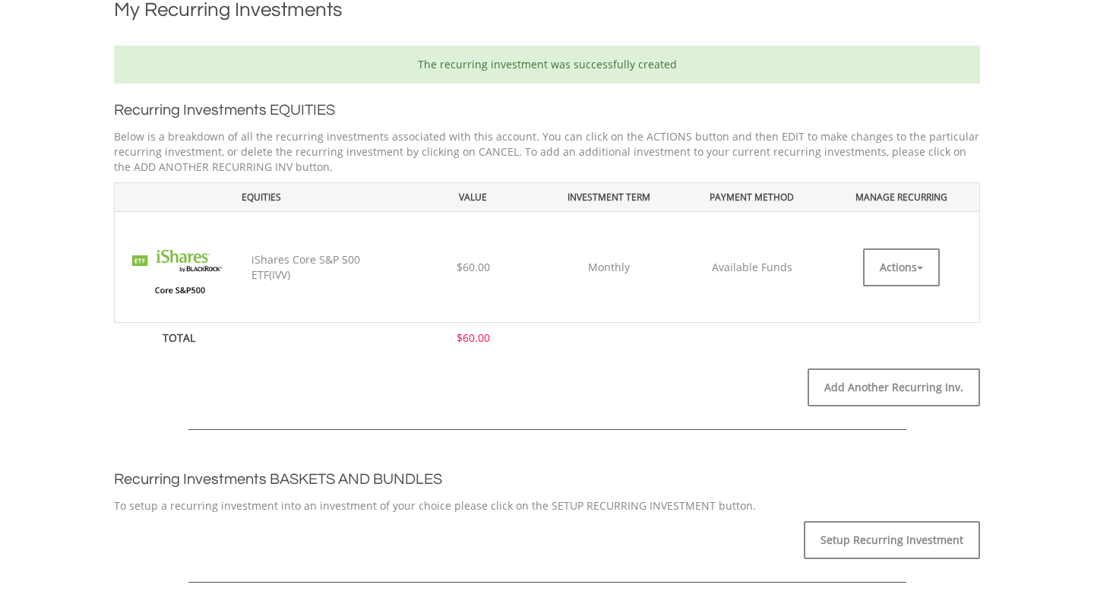
scroll to position [340, 0]
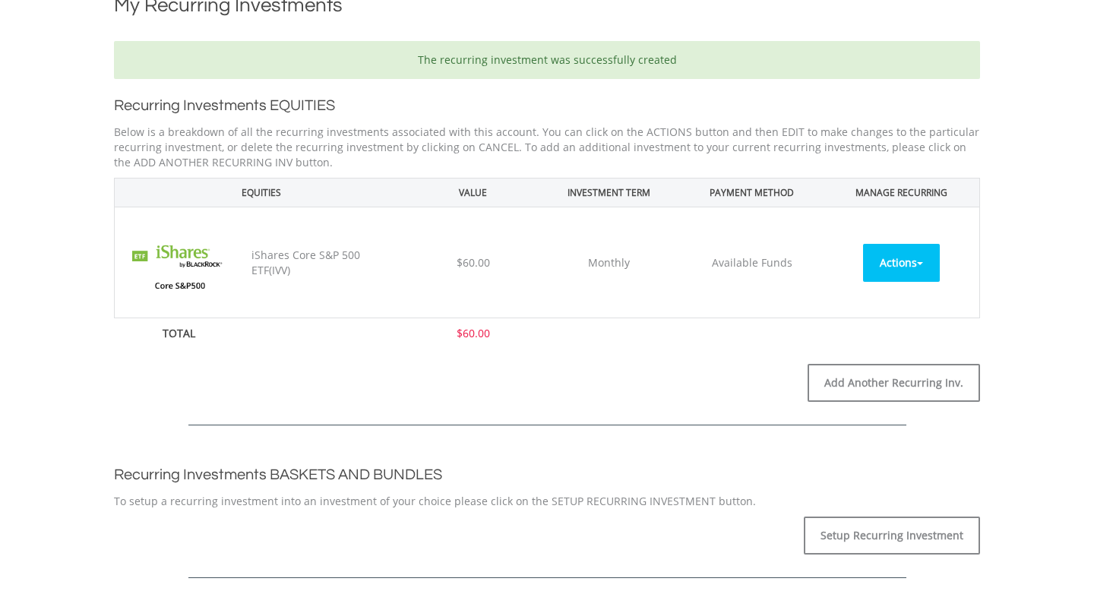
click at [908, 275] on button "Actions" at bounding box center [901, 263] width 77 height 38
click at [903, 248] on button "Actions" at bounding box center [901, 263] width 77 height 38
click at [742, 385] on div at bounding box center [547, 406] width 889 height 84
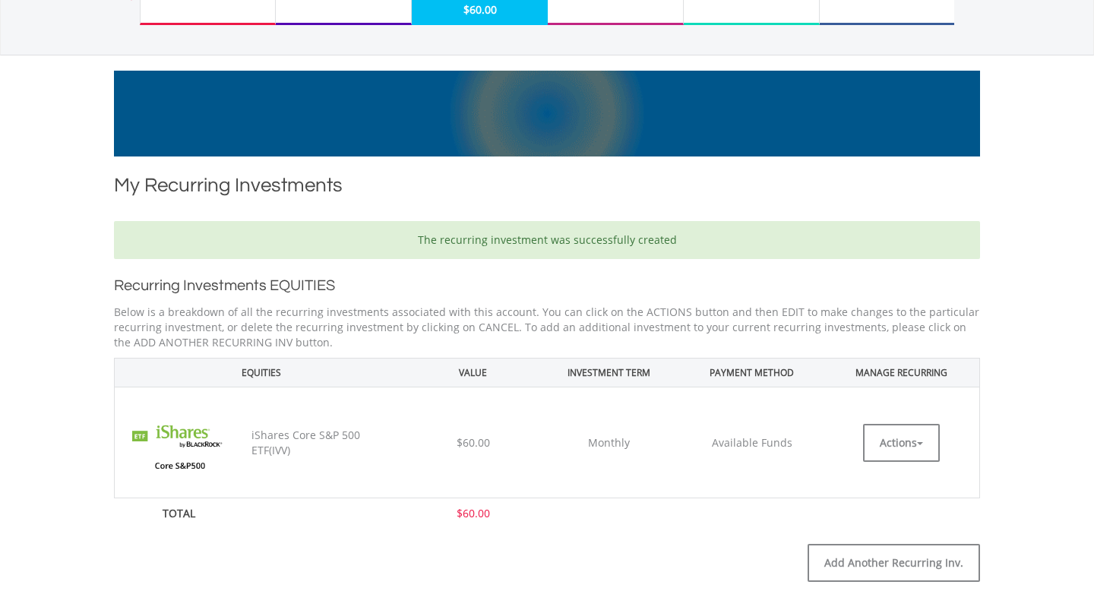
scroll to position [0, 0]
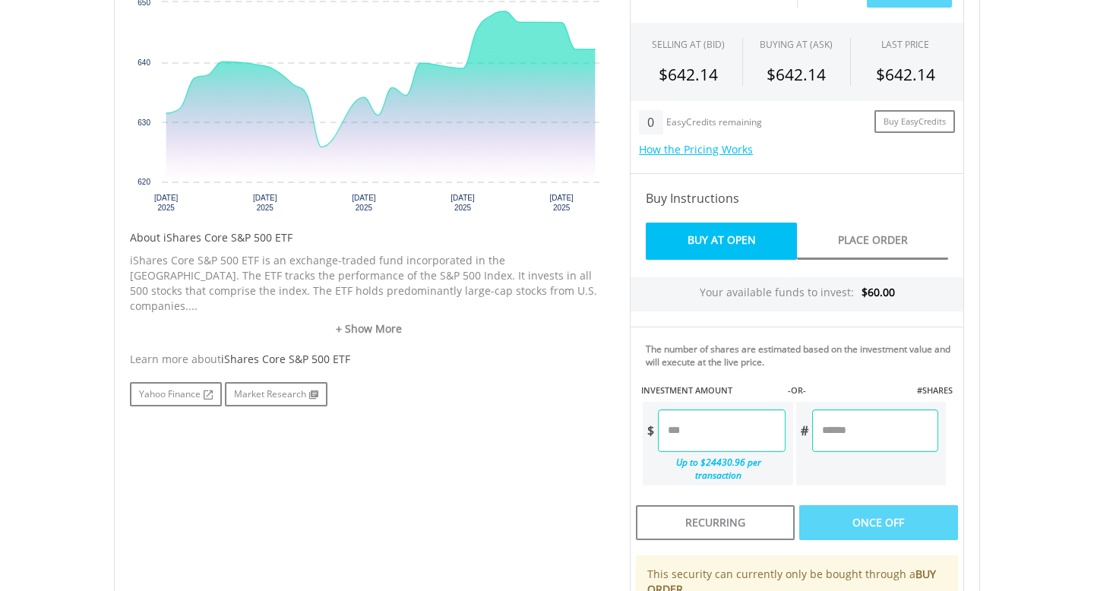
scroll to position [701, 0]
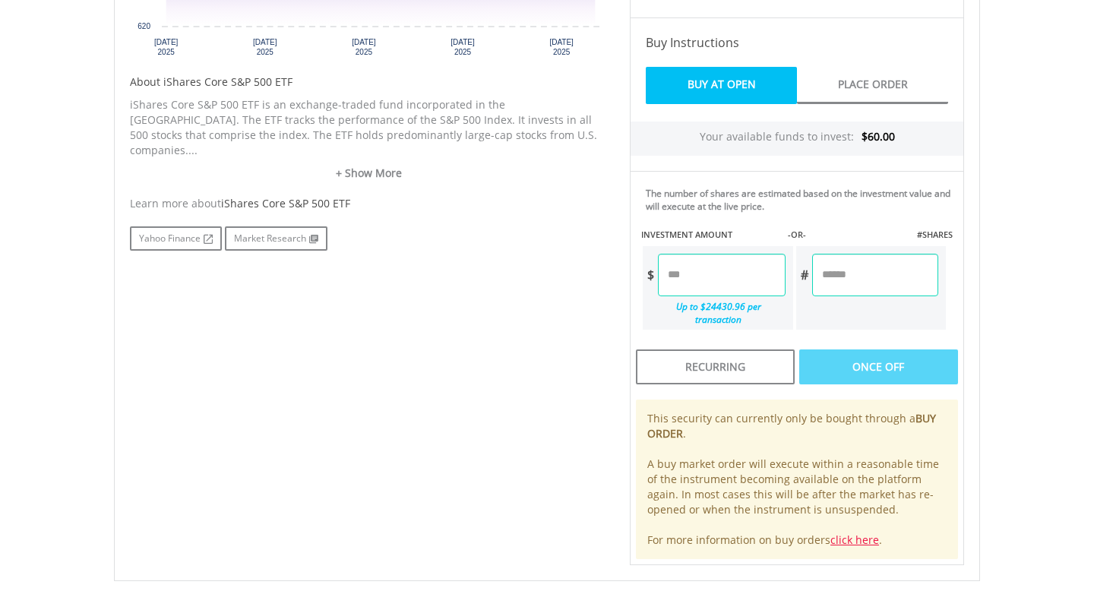
click at [742, 280] on input "*****" at bounding box center [721, 275] width 127 height 43
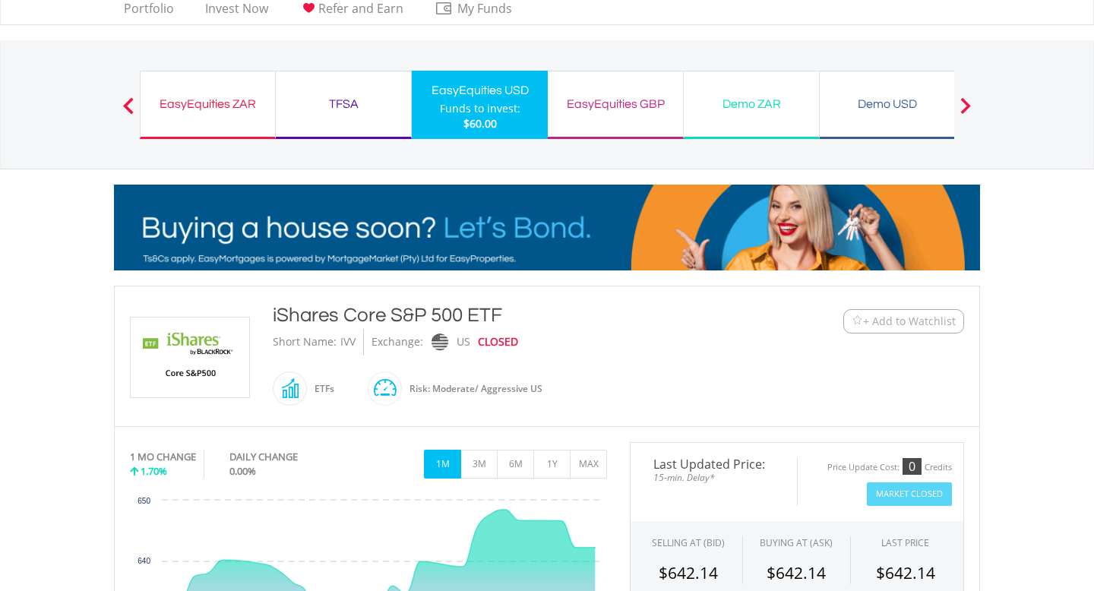
scroll to position [0, 0]
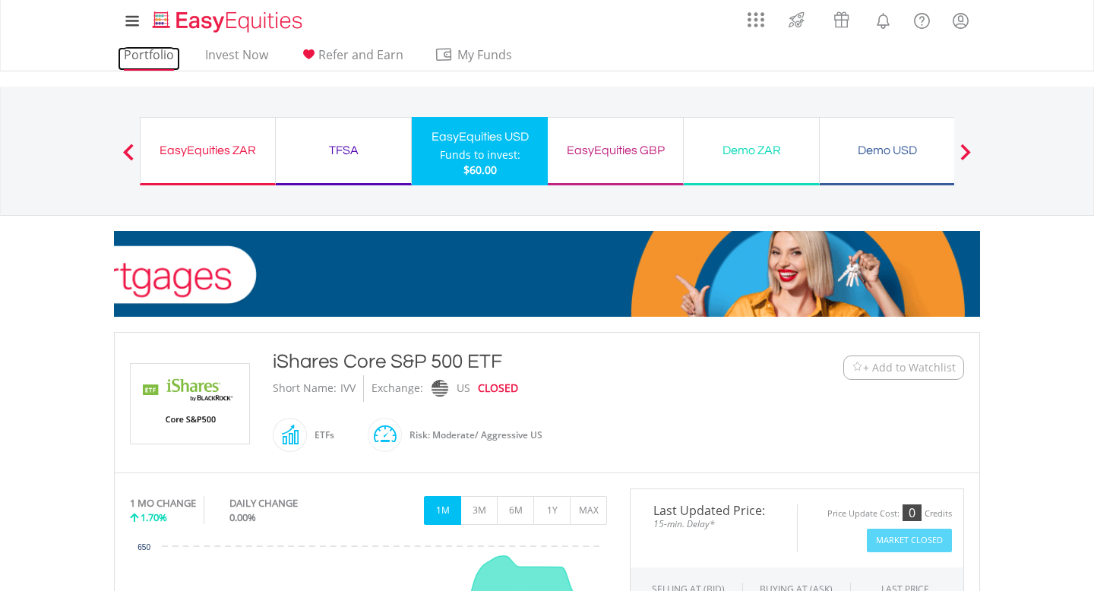
click at [148, 60] on link "Portfolio" at bounding box center [149, 59] width 62 height 24
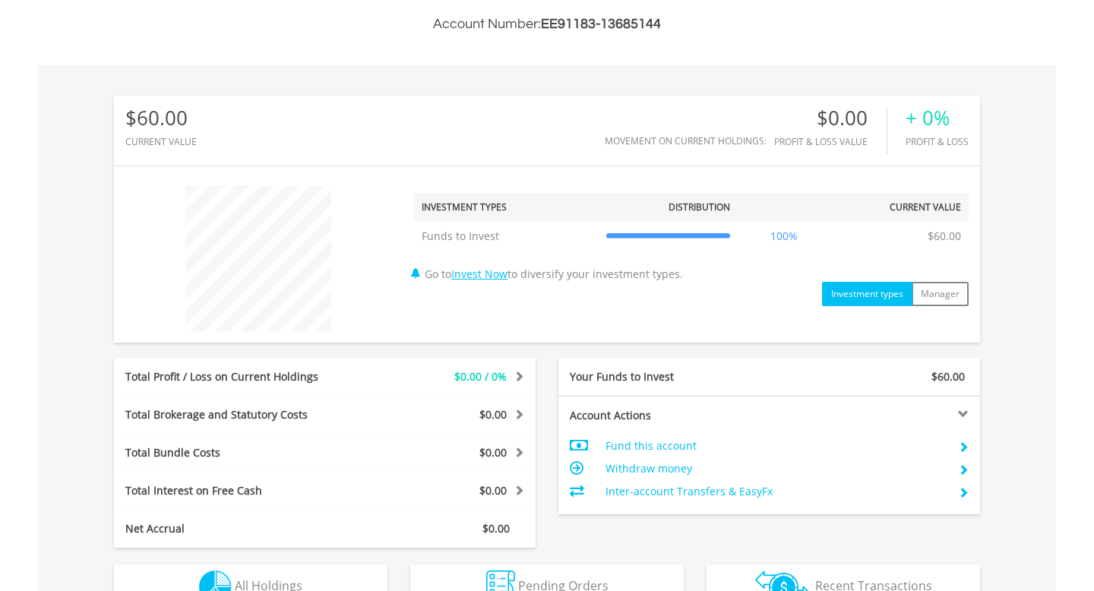
scroll to position [689, 0]
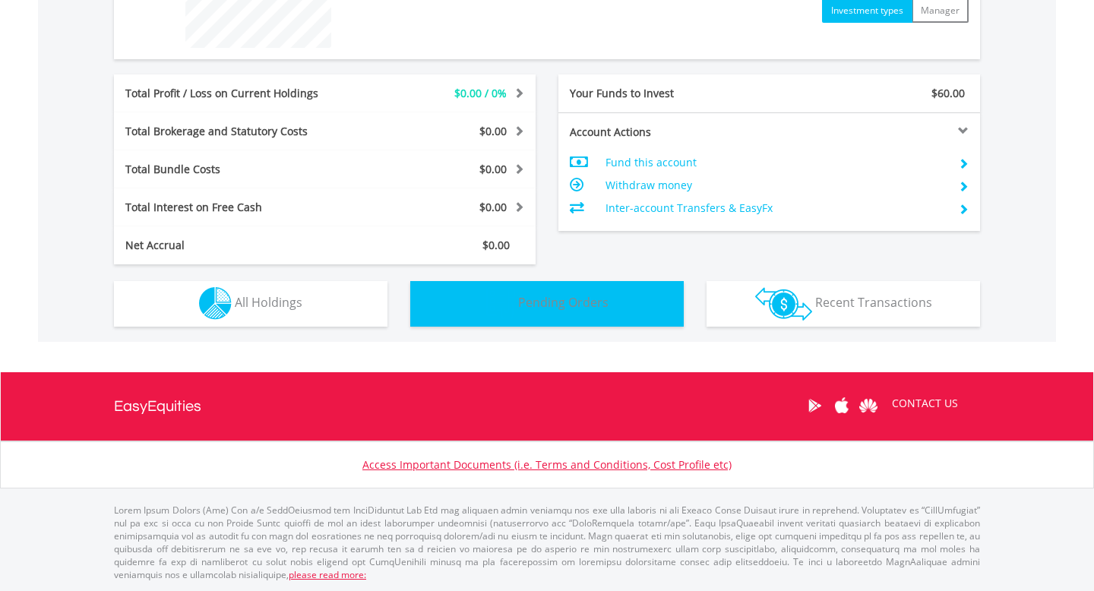
click at [565, 302] on span "Pending Orders" at bounding box center [563, 302] width 90 height 17
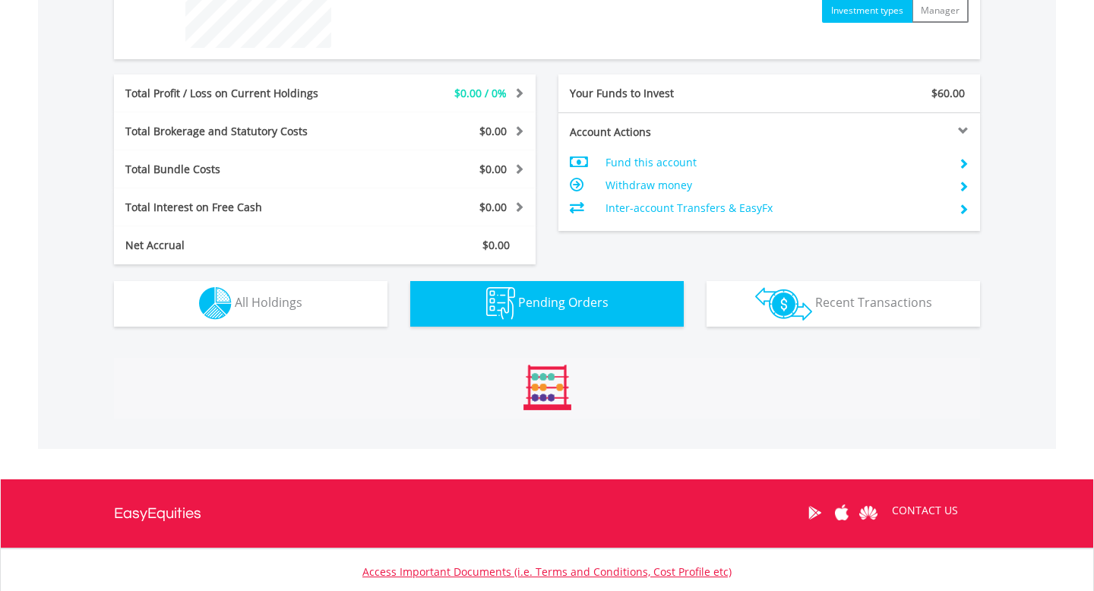
scroll to position [773, 0]
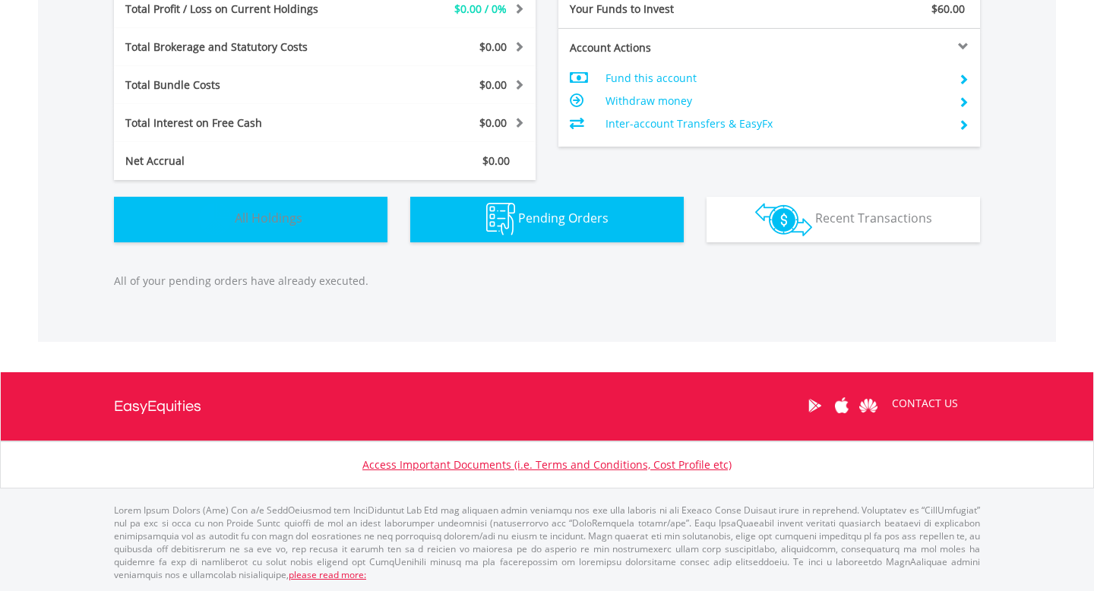
click at [269, 226] on button "Holdings All Holdings" at bounding box center [251, 220] width 274 height 46
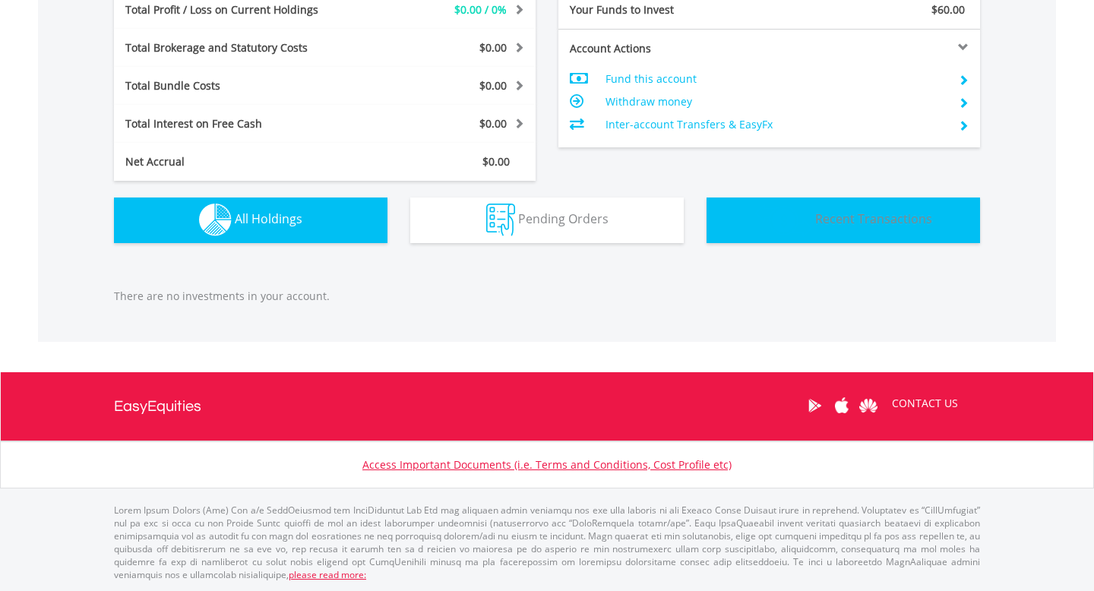
click at [809, 229] on img "button" at bounding box center [783, 220] width 57 height 33
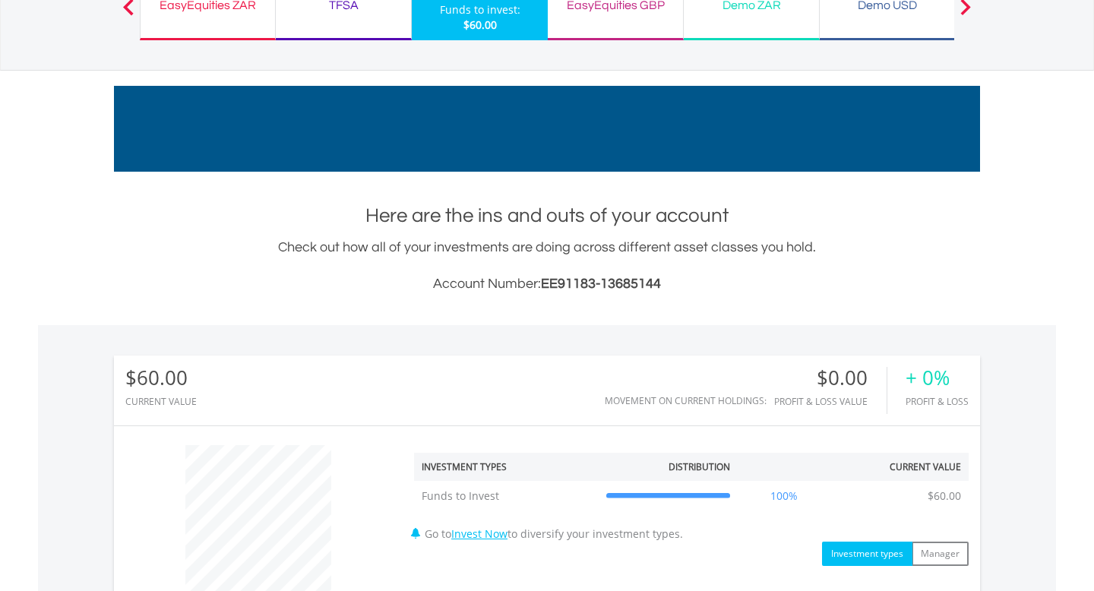
scroll to position [0, 0]
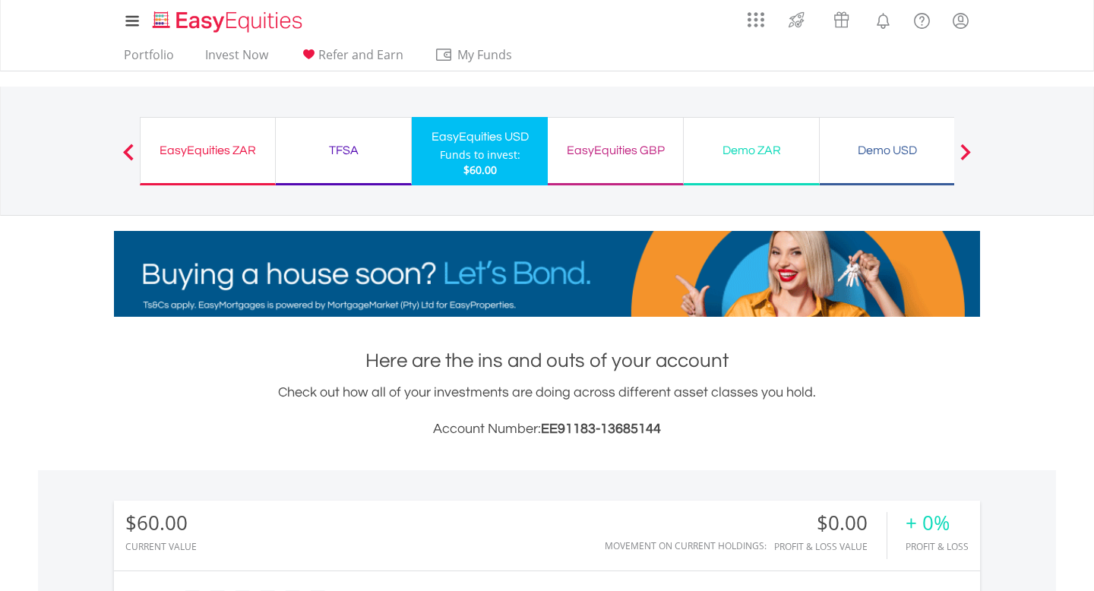
click at [476, 148] on div "Funds to invest:" at bounding box center [480, 154] width 81 height 15
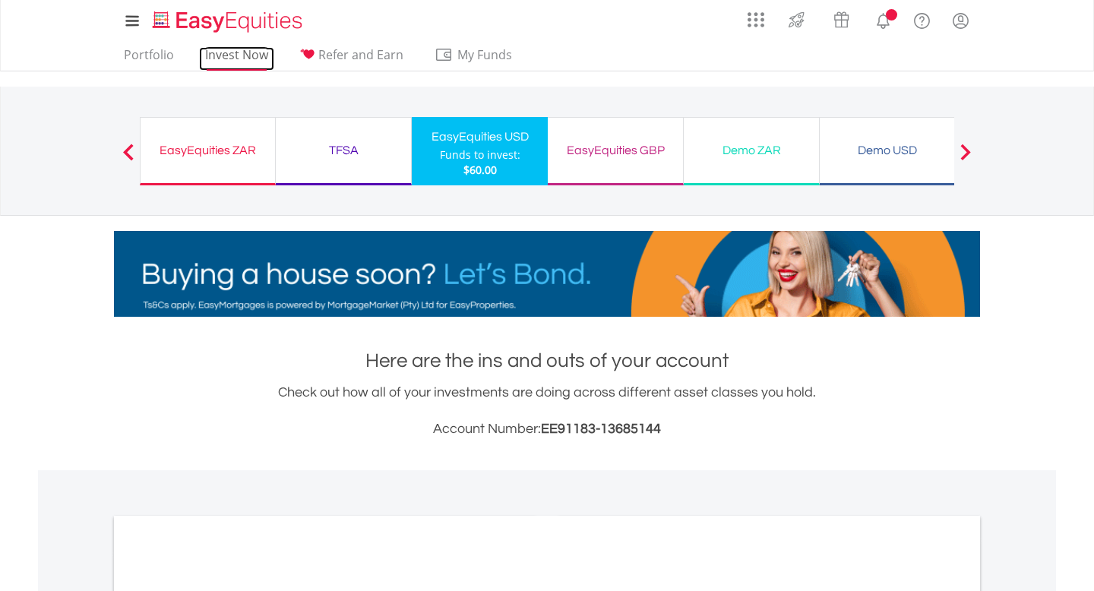
click at [254, 55] on link "Invest Now" at bounding box center [236, 59] width 75 height 24
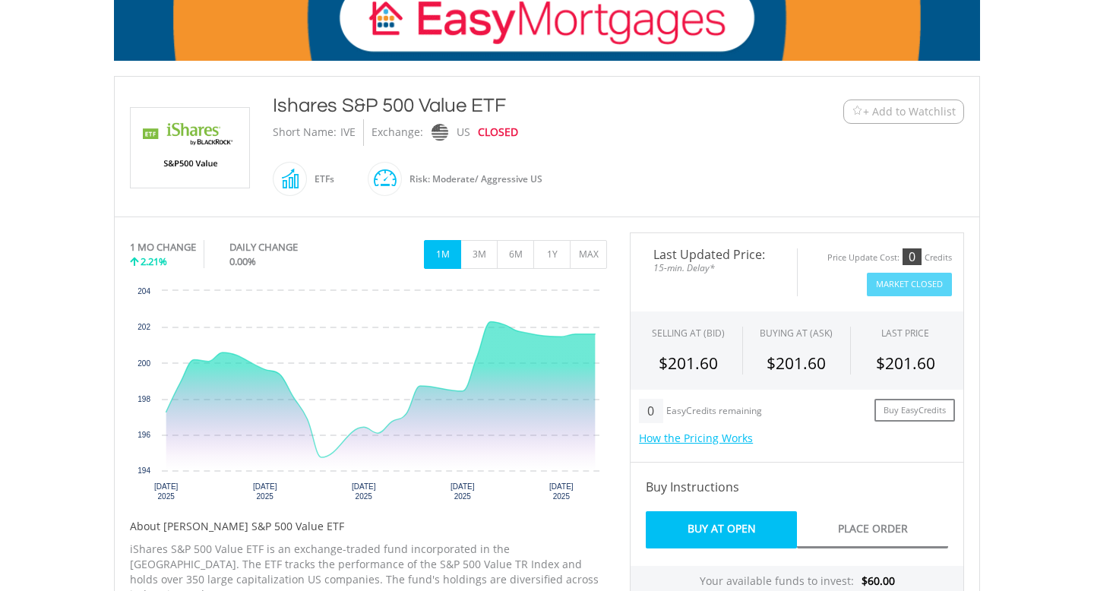
scroll to position [258, 0]
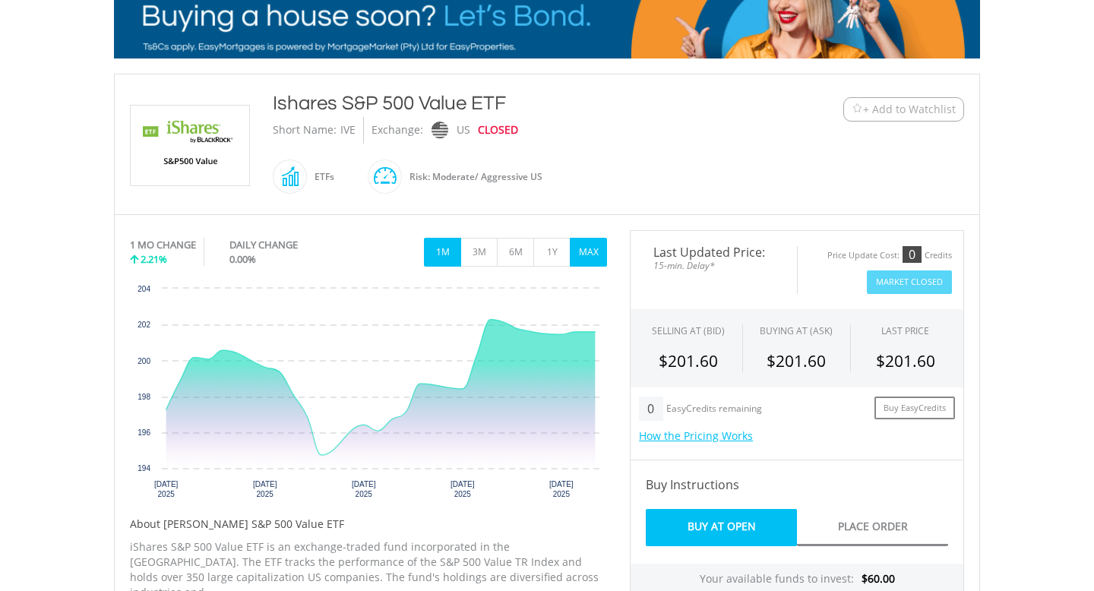
click at [593, 241] on button "MAX" at bounding box center [588, 252] width 37 height 29
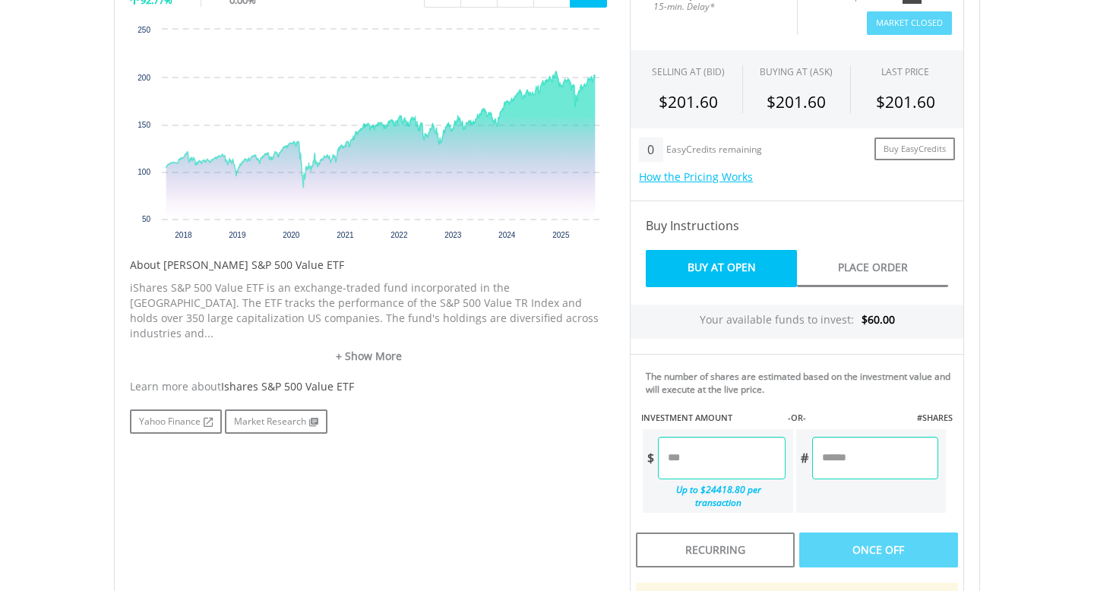
scroll to position [568, 0]
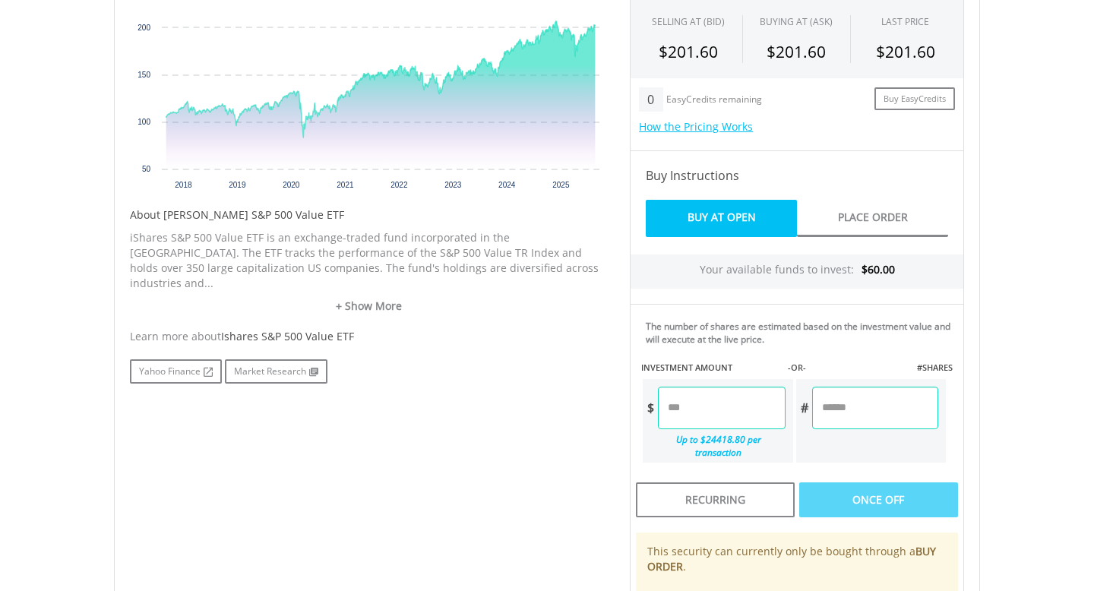
click at [685, 413] on input "number" at bounding box center [721, 408] width 127 height 43
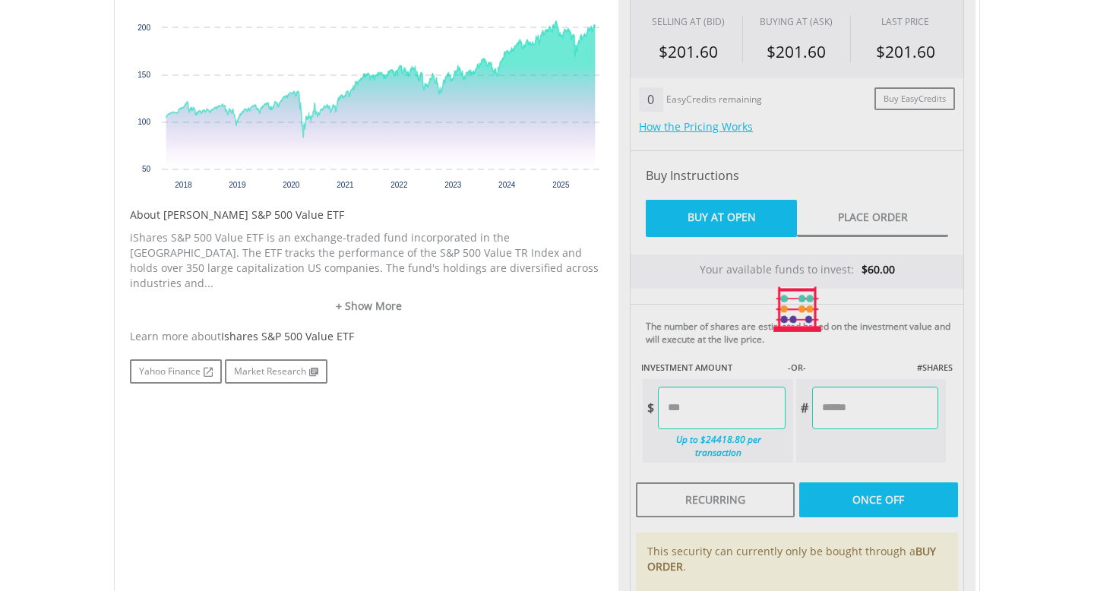
click at [876, 391] on div "Last Updated Price: 15-min. Delay* Price Update Cost: 0 Credits Market Closed S…" at bounding box center [797, 309] width 357 height 777
type input "*****"
type input "******"
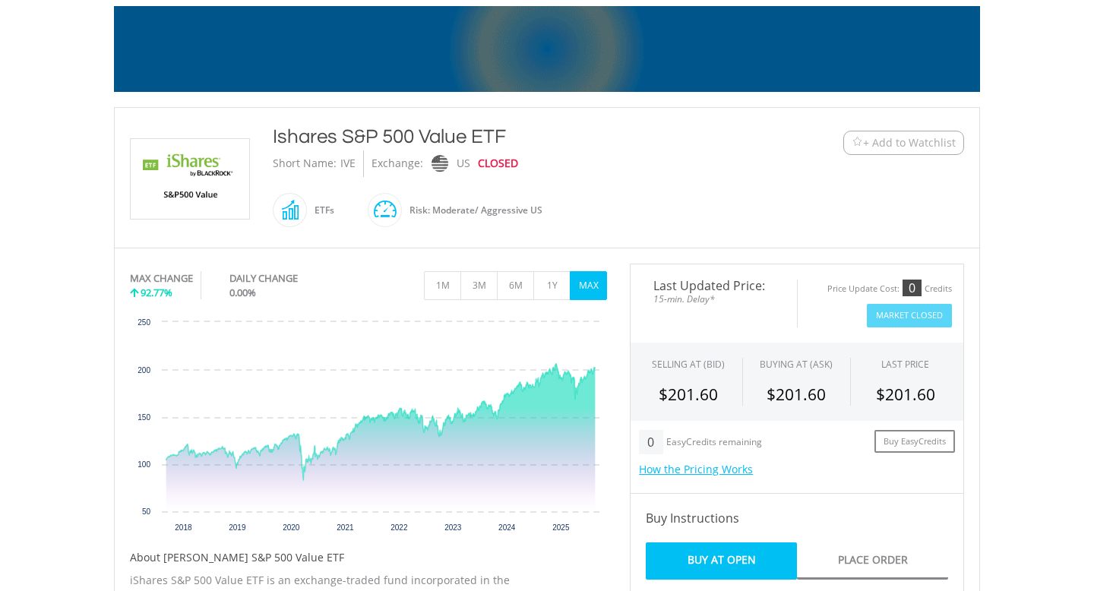
scroll to position [223, 0]
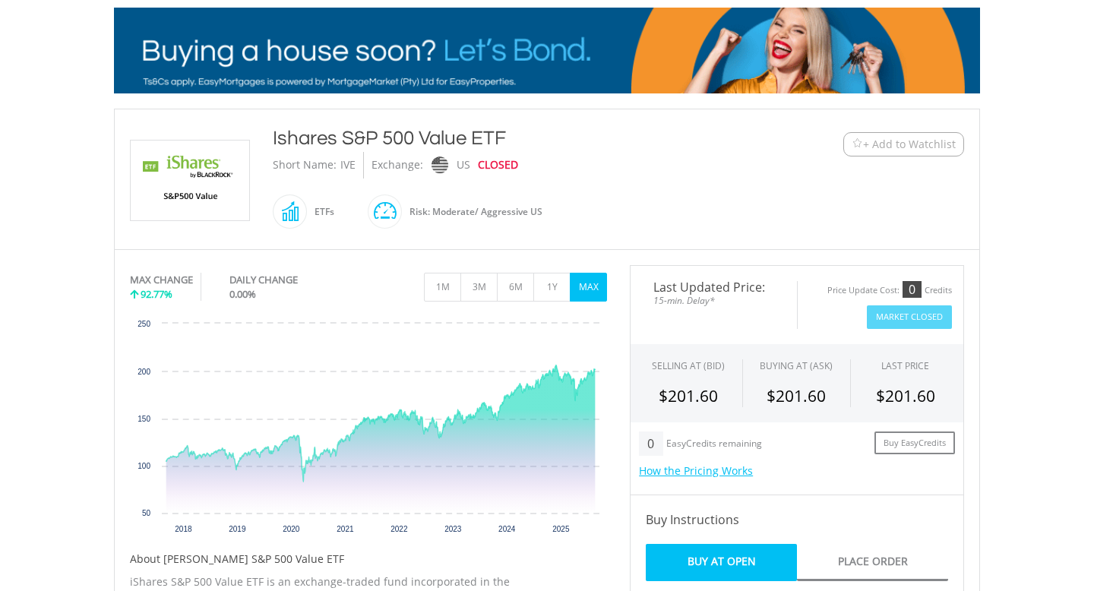
drag, startPoint x: 518, startPoint y: 133, endPoint x: 261, endPoint y: 141, distance: 257.0
click at [261, 141] on div "Ishares S&P 500 Value ETF Short Name: IVE Exchange: US CLOSED ETFs" at bounding box center [511, 179] width 500 height 109
copy div "Ishares S&P 500 Value ETF Ishares S&P 500 Value ETF"
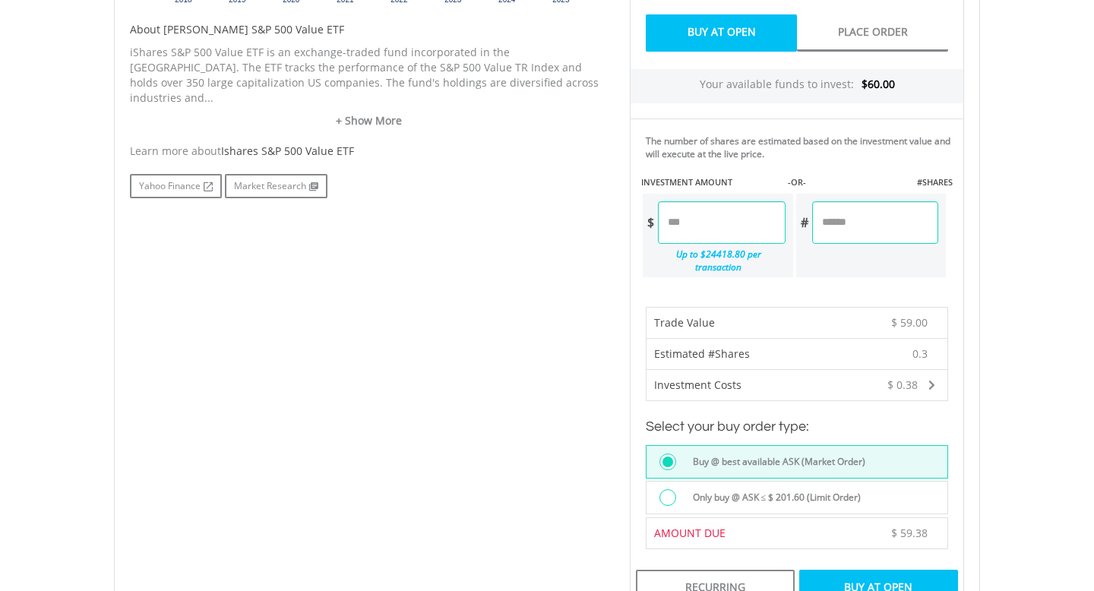
scroll to position [768, 0]
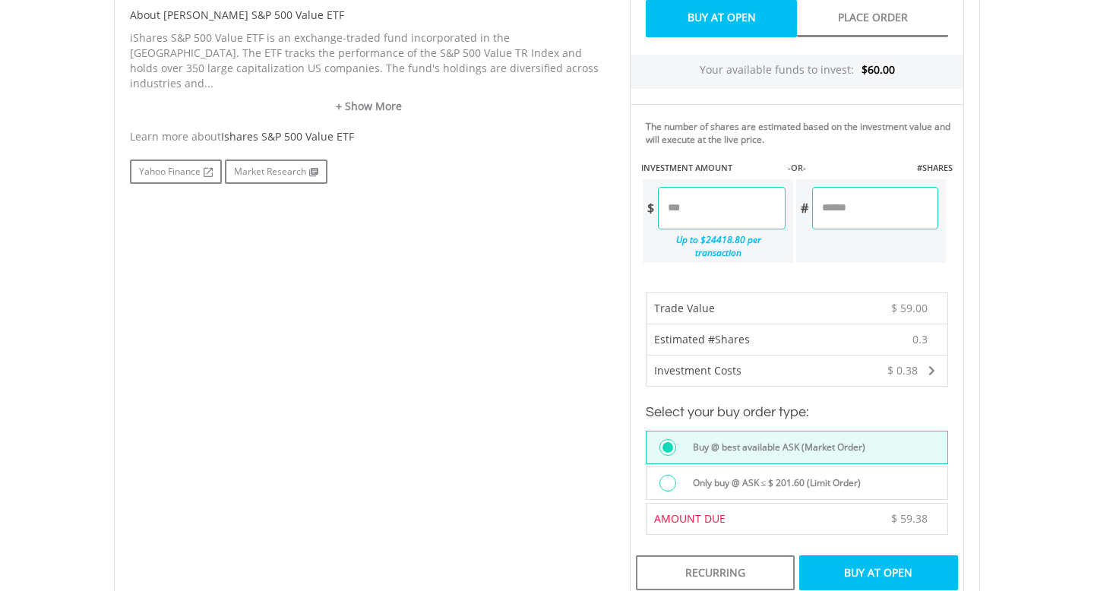
click at [843, 562] on div "Buy At Open" at bounding box center [878, 573] width 159 height 35
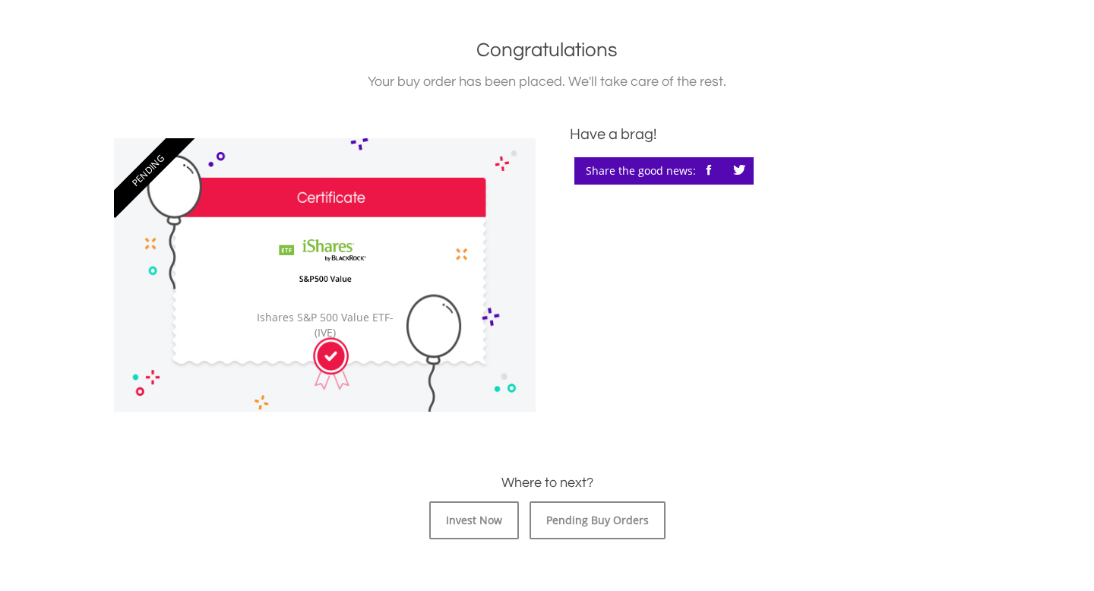
scroll to position [360, 0]
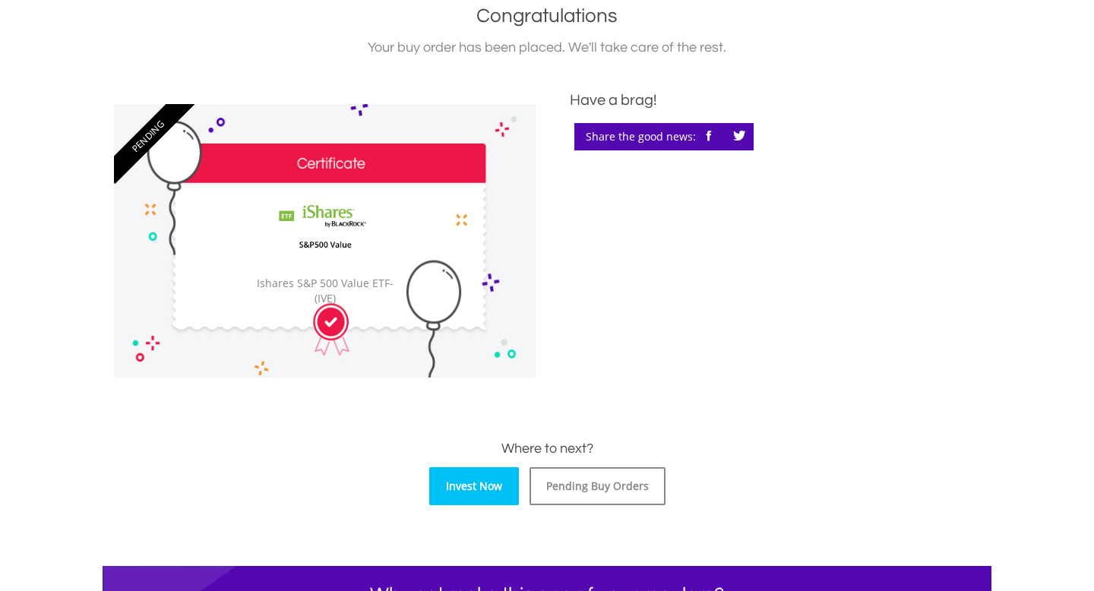
click at [465, 492] on link "Invest Now" at bounding box center [474, 486] width 90 height 38
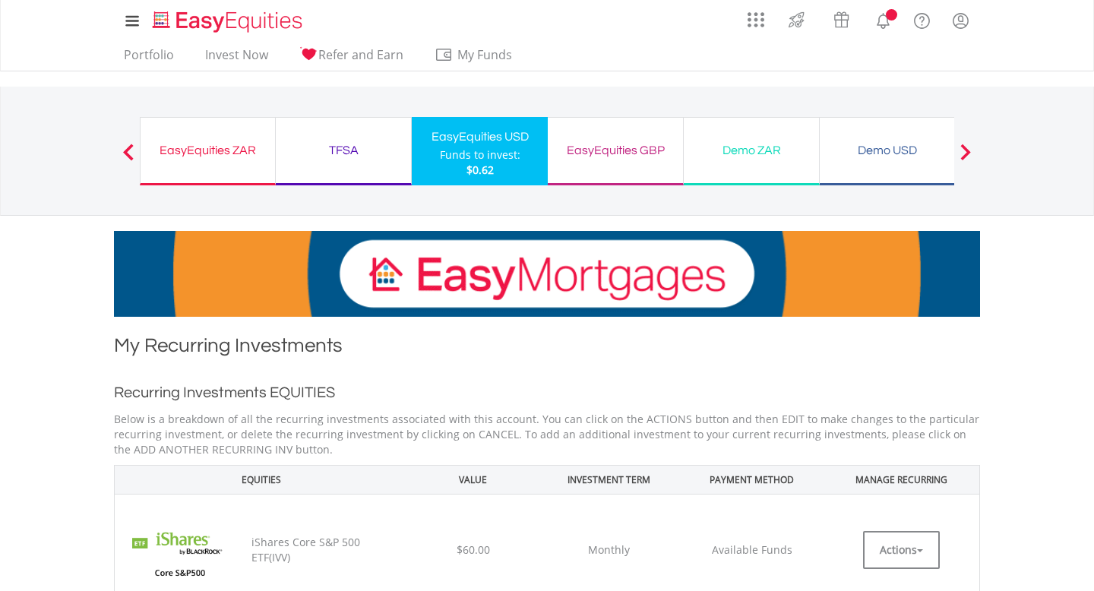
scroll to position [166, 0]
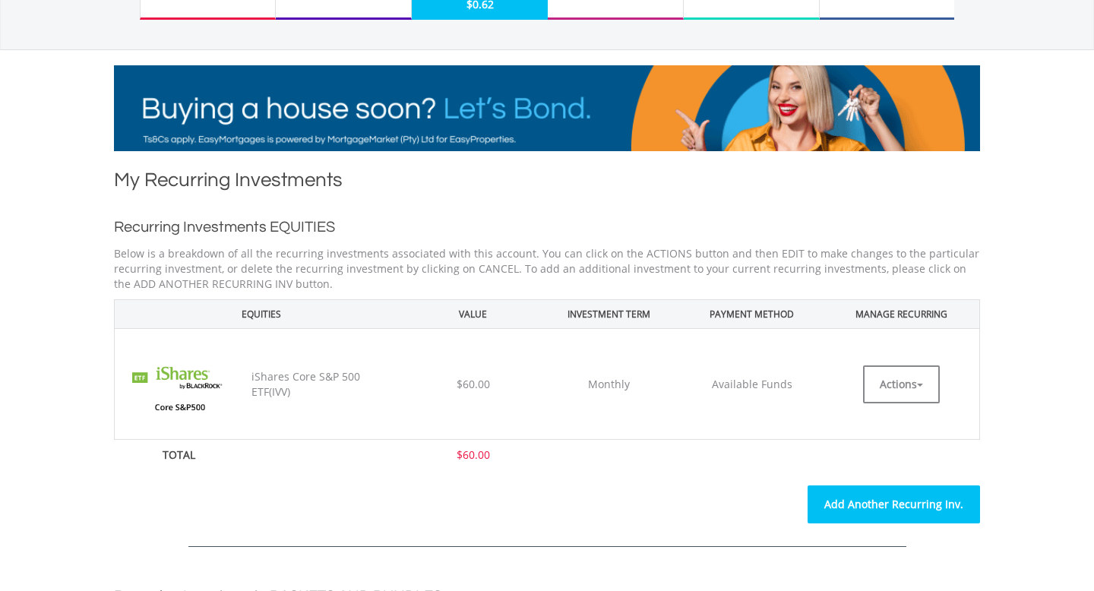
click at [865, 512] on link "Add Another Recurring Inv." at bounding box center [894, 505] width 173 height 38
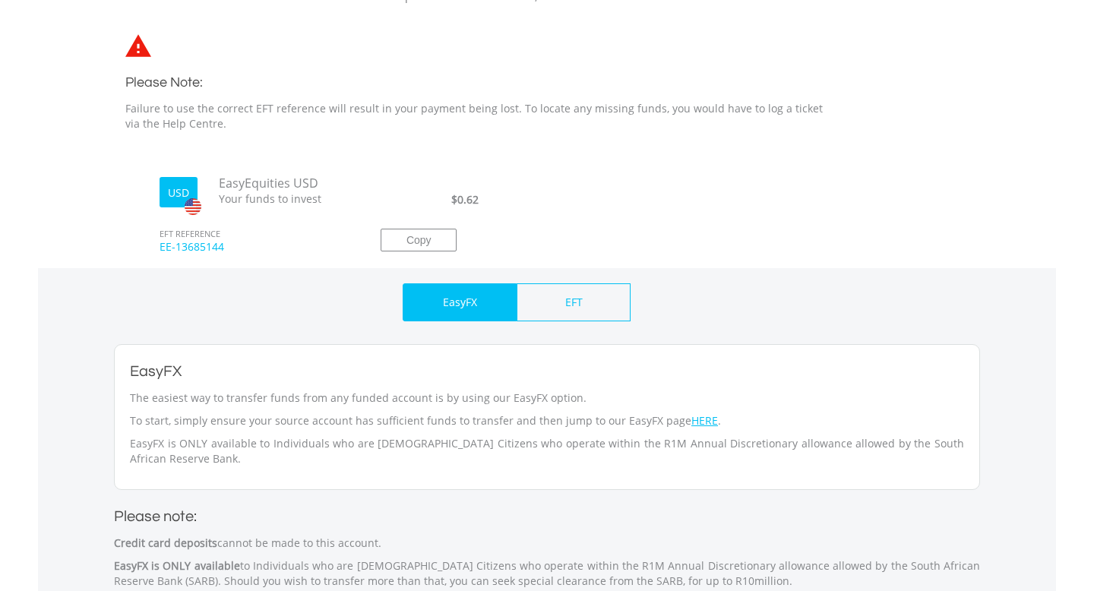
scroll to position [401, 0]
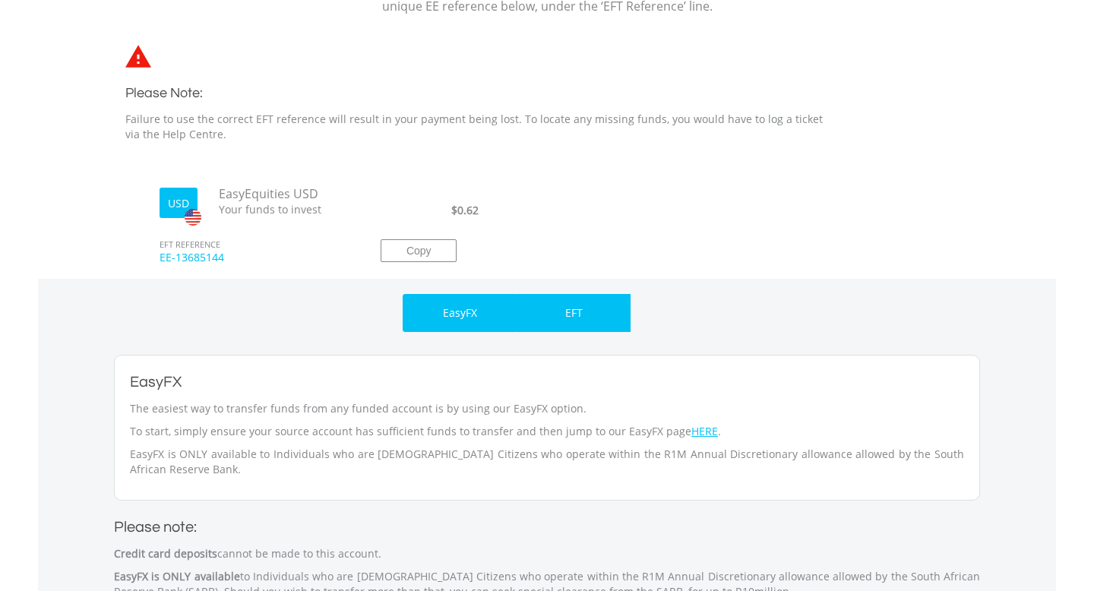
click at [598, 315] on div "EFT" at bounding box center [574, 313] width 114 height 38
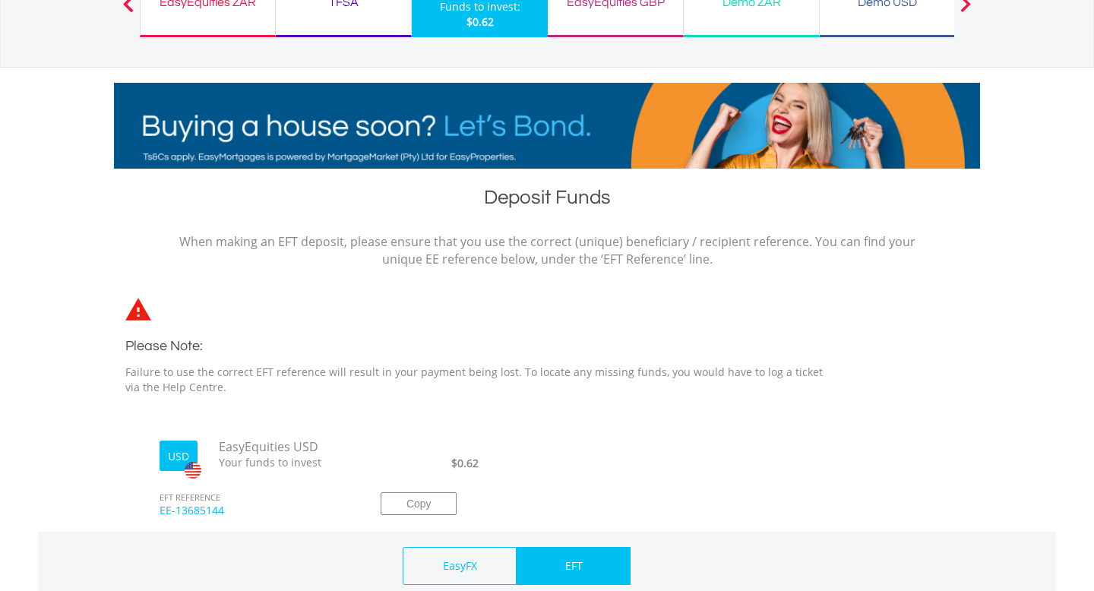
scroll to position [0, 0]
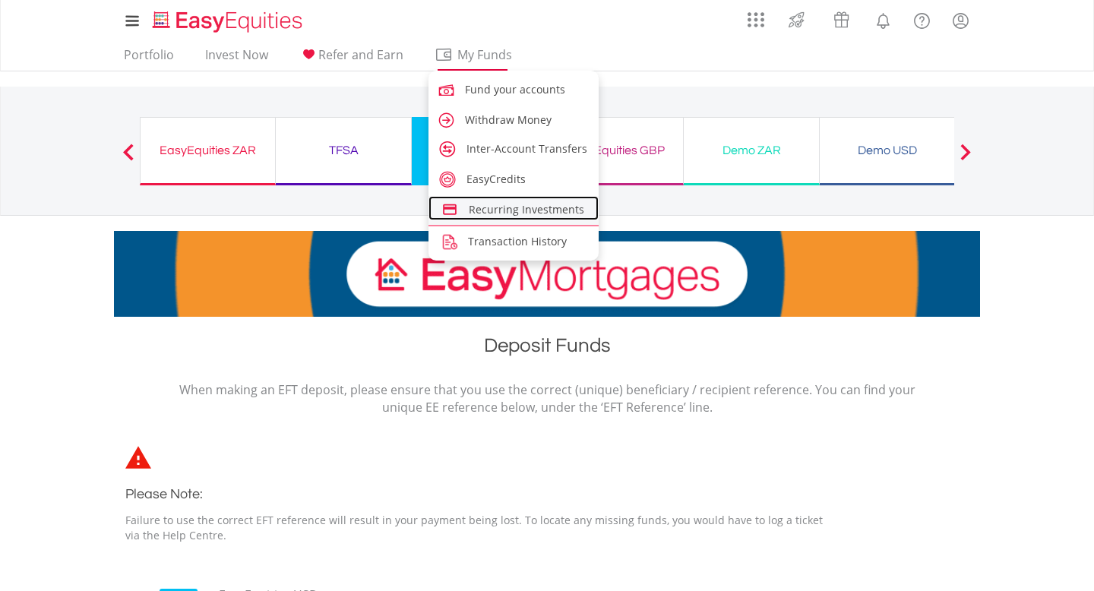
click at [505, 210] on span "Recurring Investments" at bounding box center [527, 209] width 116 height 14
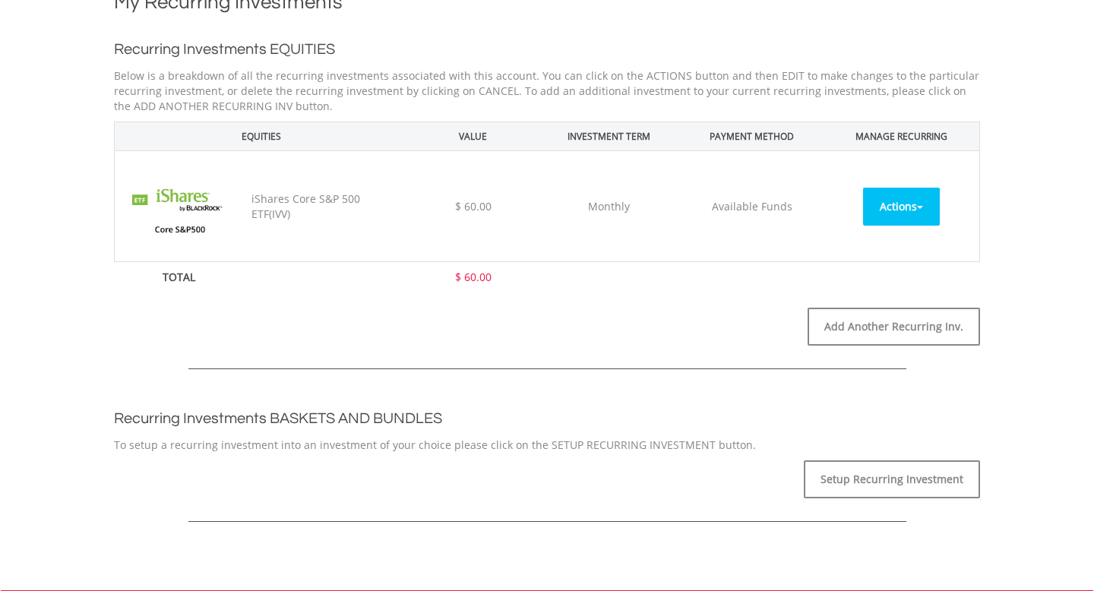
scroll to position [562, 0]
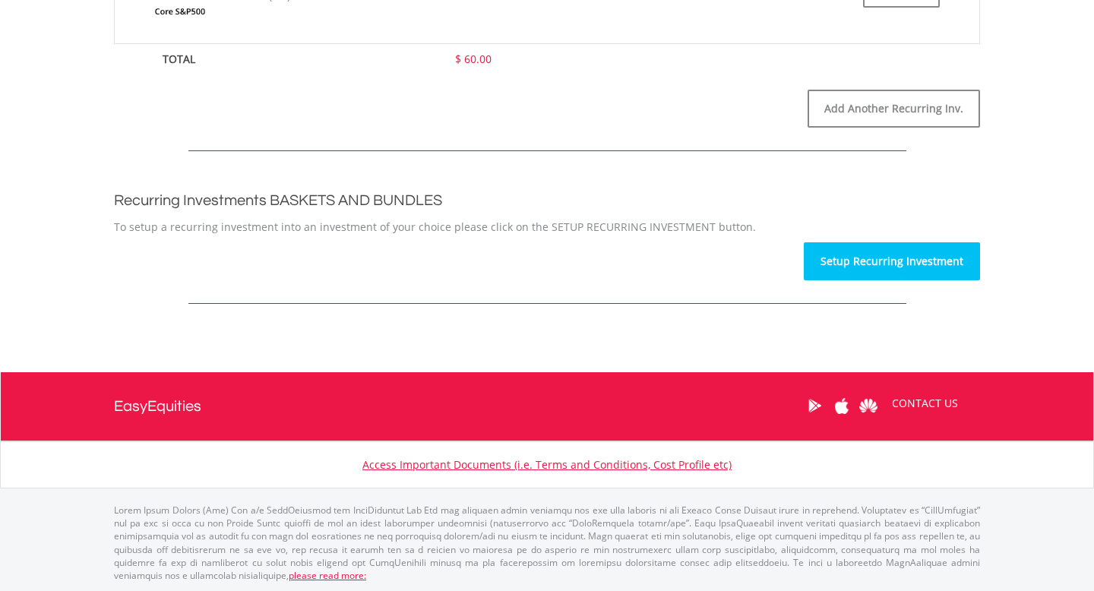
click at [859, 265] on link "Setup Recurring Investment" at bounding box center [892, 261] width 176 height 38
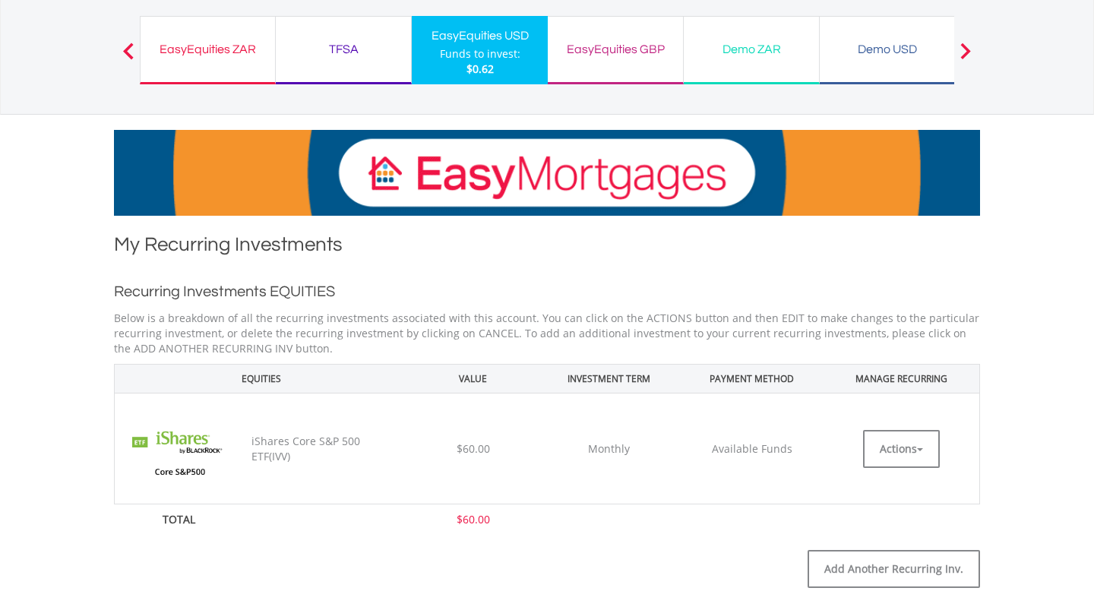
scroll to position [119, 0]
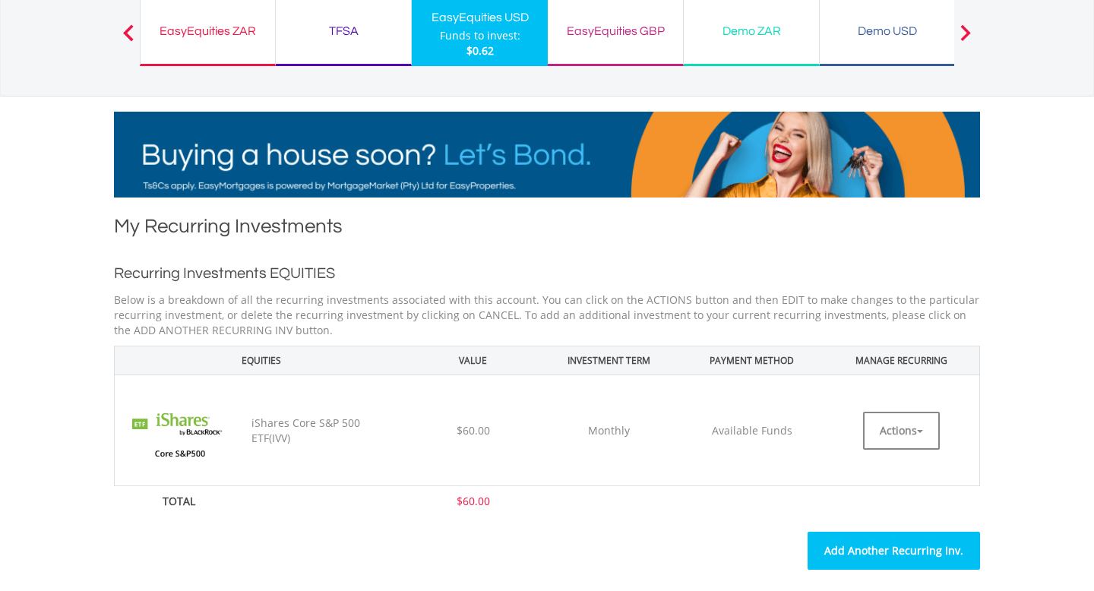
click at [878, 540] on link "Add Another Recurring Inv." at bounding box center [894, 551] width 173 height 38
